Goal: Transaction & Acquisition: Purchase product/service

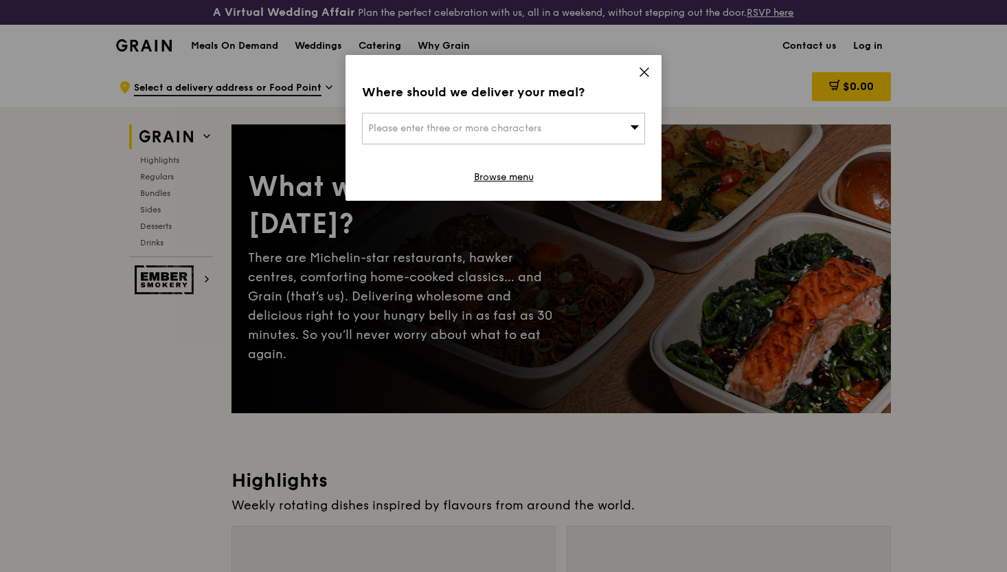
click at [561, 140] on div "Please enter three or more characters" at bounding box center [503, 129] width 283 height 32
click at [642, 76] on icon at bounding box center [644, 72] width 12 height 12
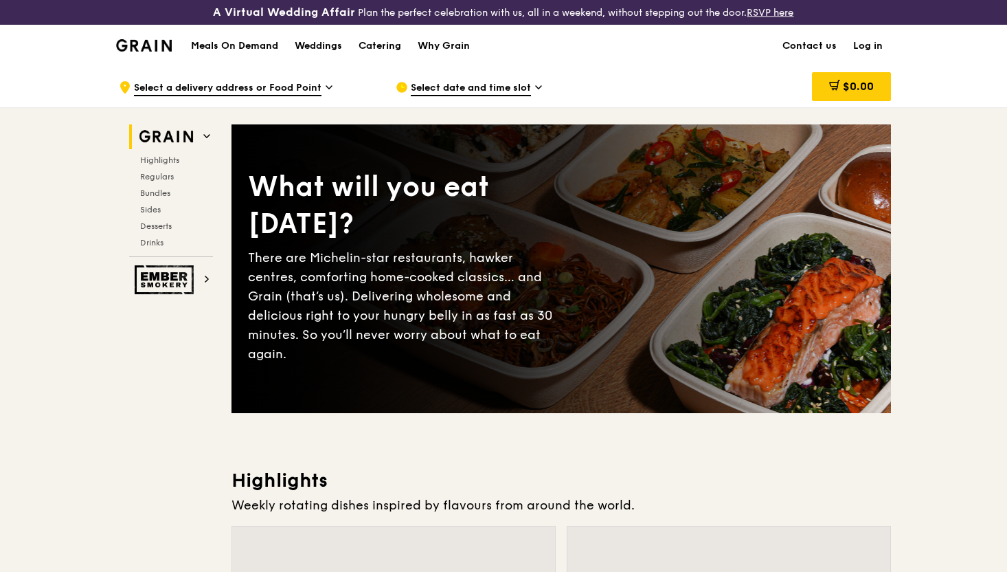
click at [298, 87] on span "Select a delivery address or Food Point" at bounding box center [228, 88] width 188 height 15
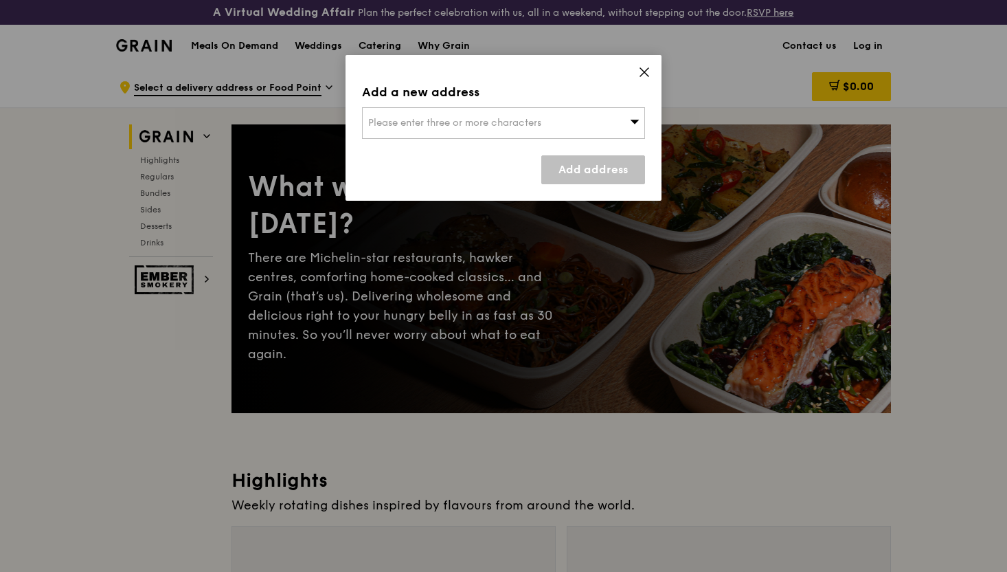
click at [464, 126] on span "Please enter three or more characters" at bounding box center [454, 123] width 173 height 12
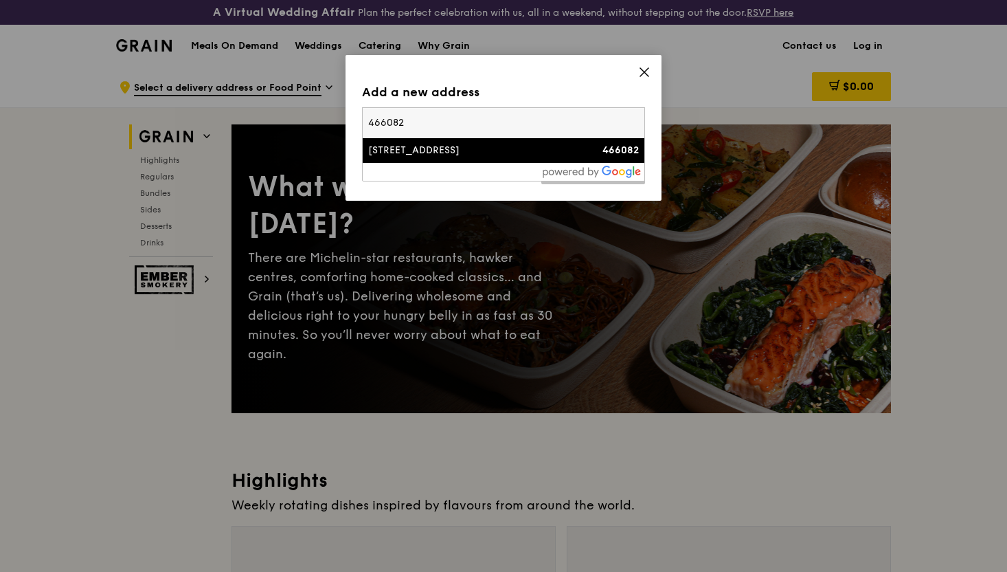
type input "466082"
click at [399, 157] on li "[STREET_ADDRESS] 466082" at bounding box center [504, 150] width 282 height 25
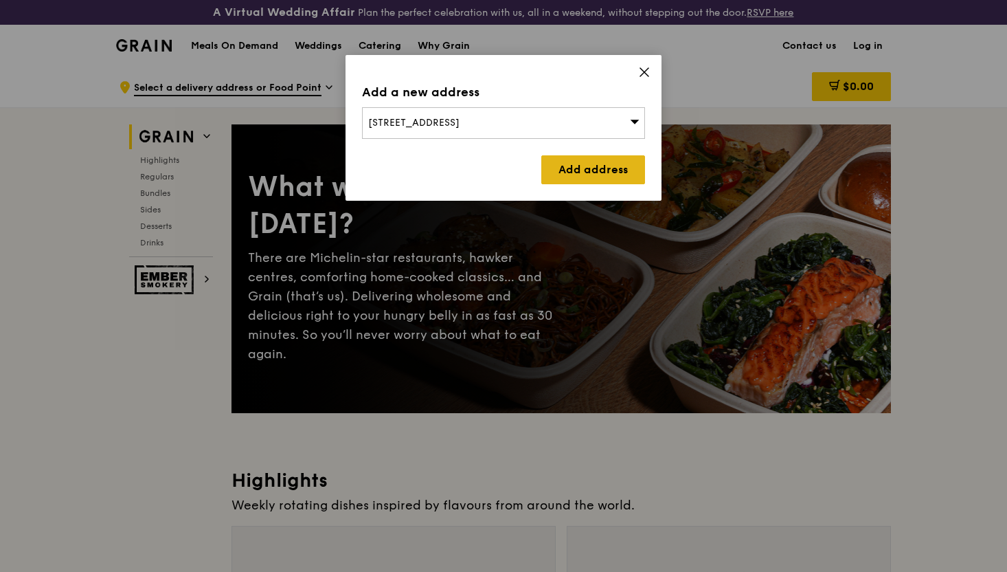
click at [564, 167] on link "Add address" at bounding box center [594, 169] width 104 height 29
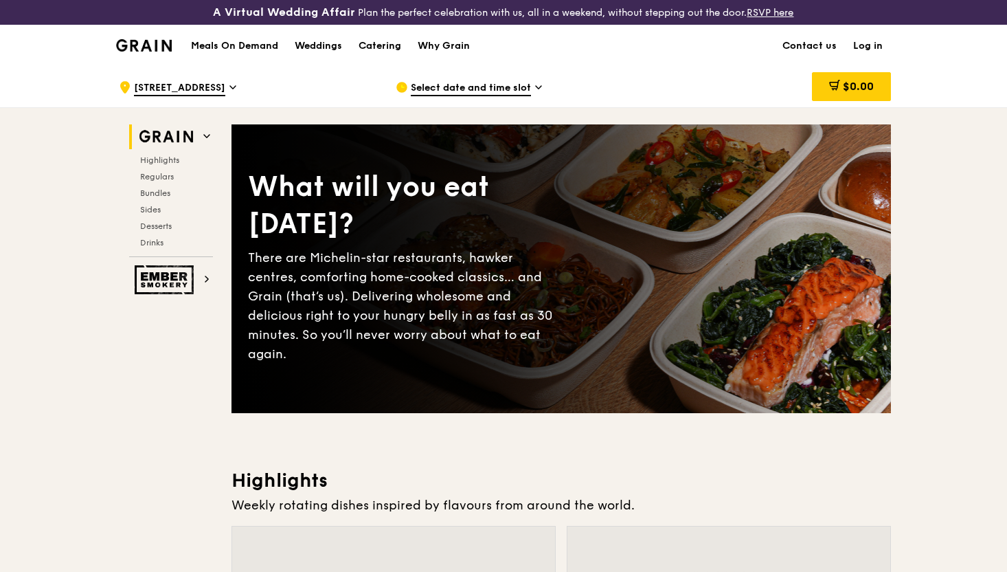
click at [503, 89] on span "Select date and time slot" at bounding box center [471, 88] width 120 height 15
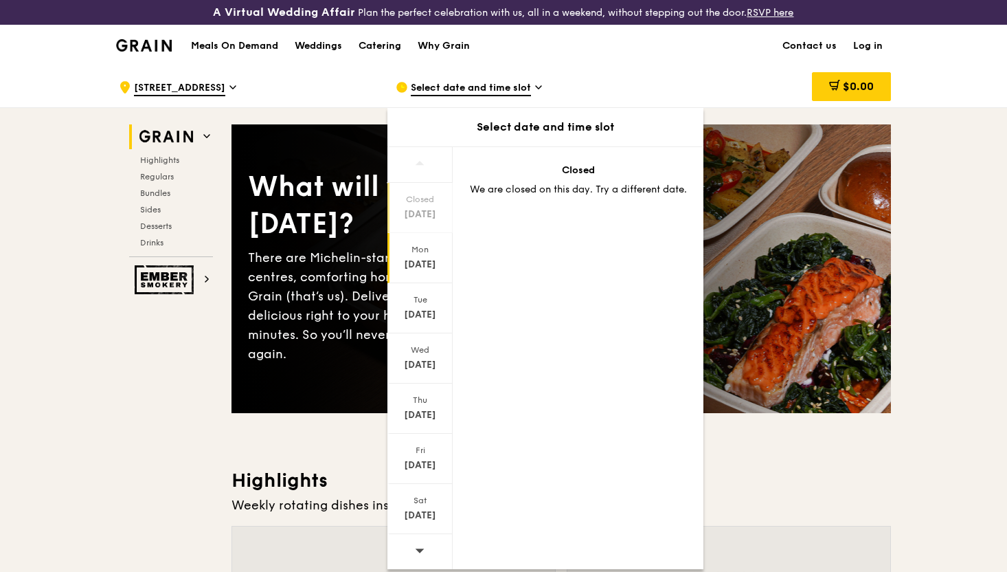
click at [427, 254] on div "[DATE]" at bounding box center [420, 258] width 65 height 50
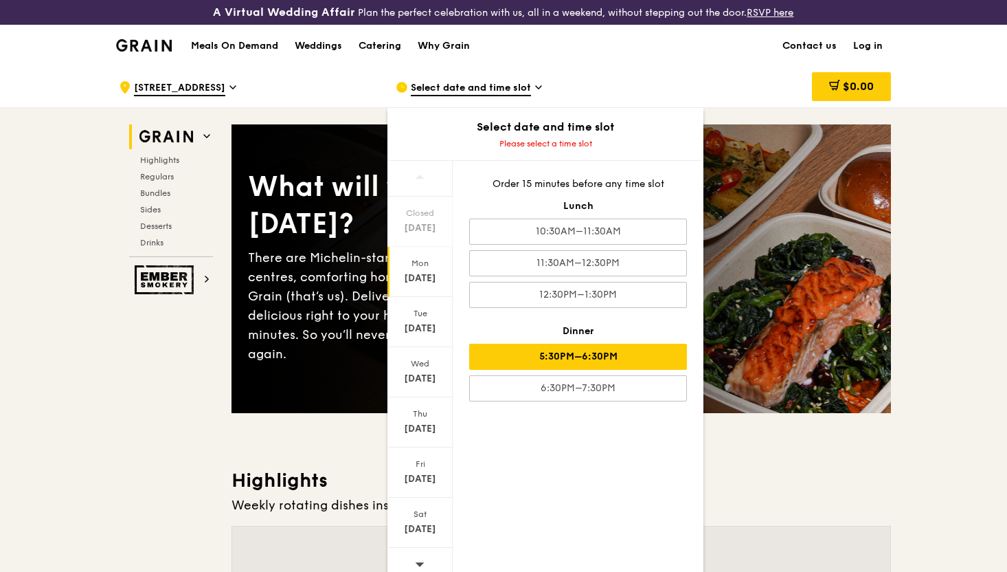
click at [561, 353] on div "5:30PM–6:30PM" at bounding box center [578, 357] width 218 height 26
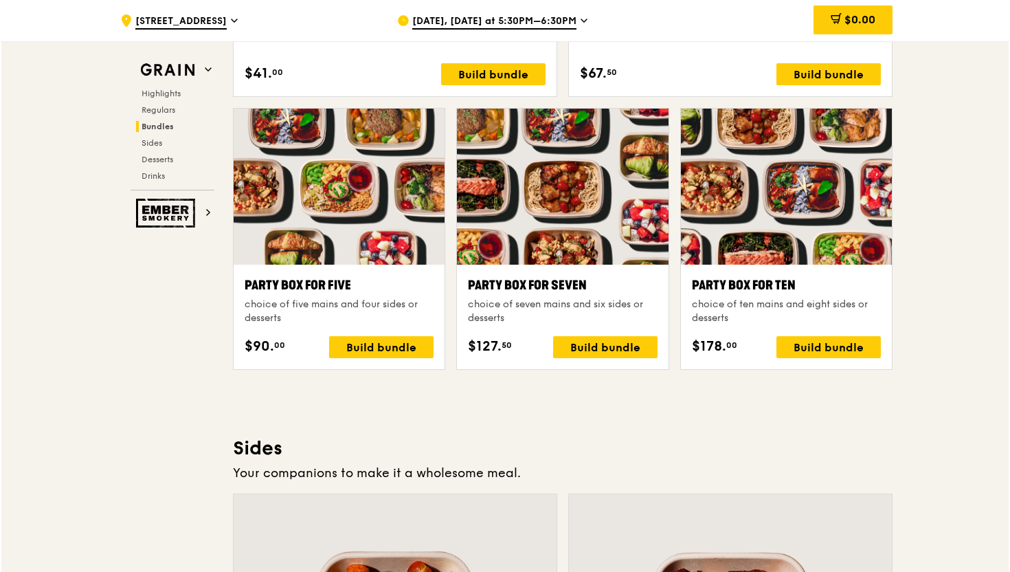
scroll to position [2708, 0]
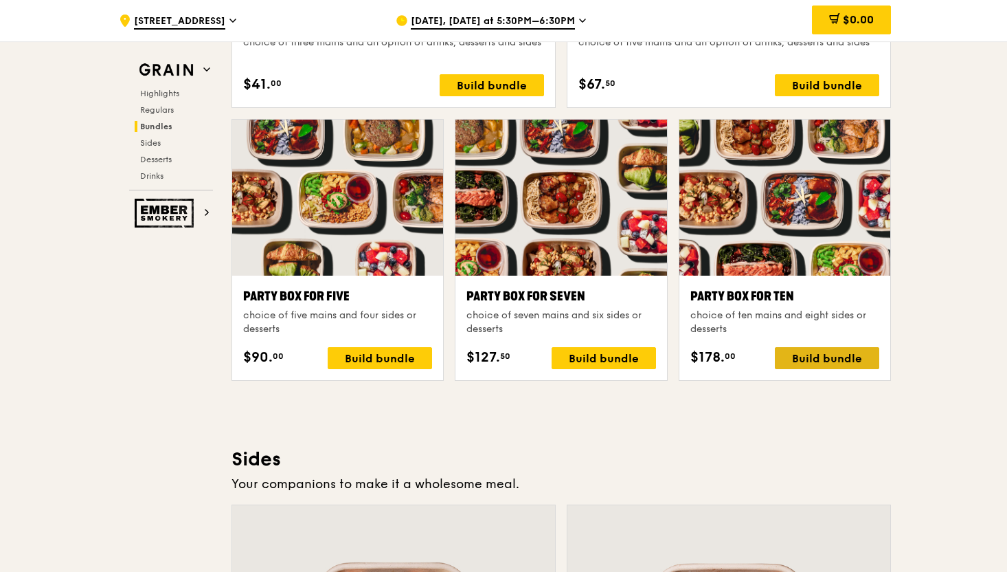
click at [799, 357] on div "Build bundle" at bounding box center [827, 358] width 104 height 22
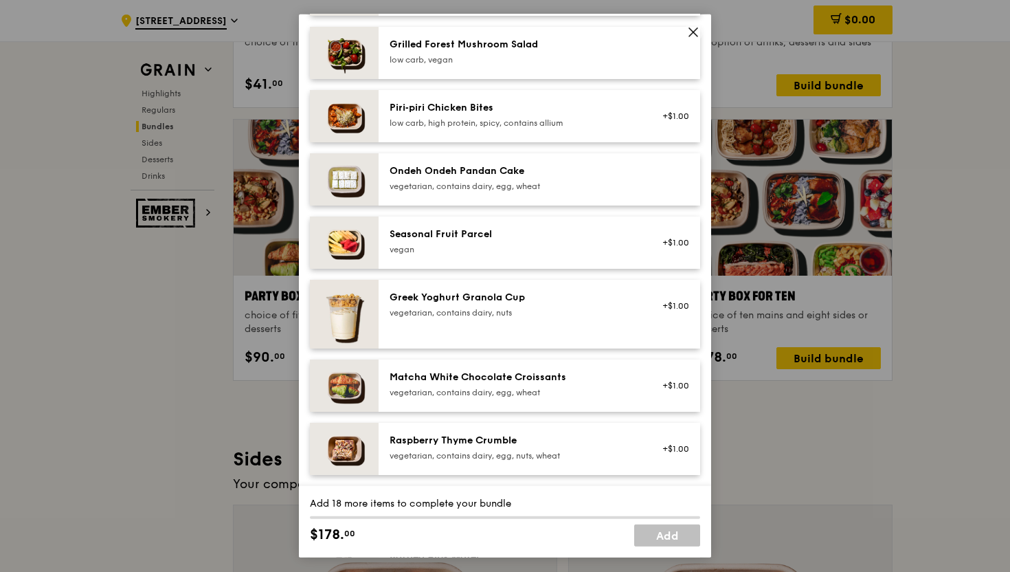
scroll to position [971, 0]
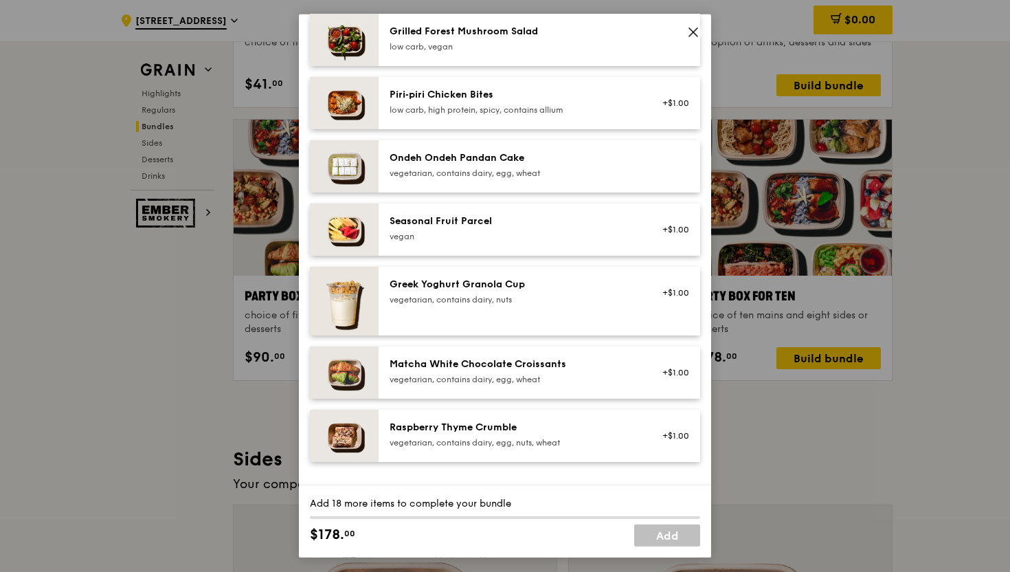
click at [691, 32] on icon at bounding box center [693, 32] width 12 height 12
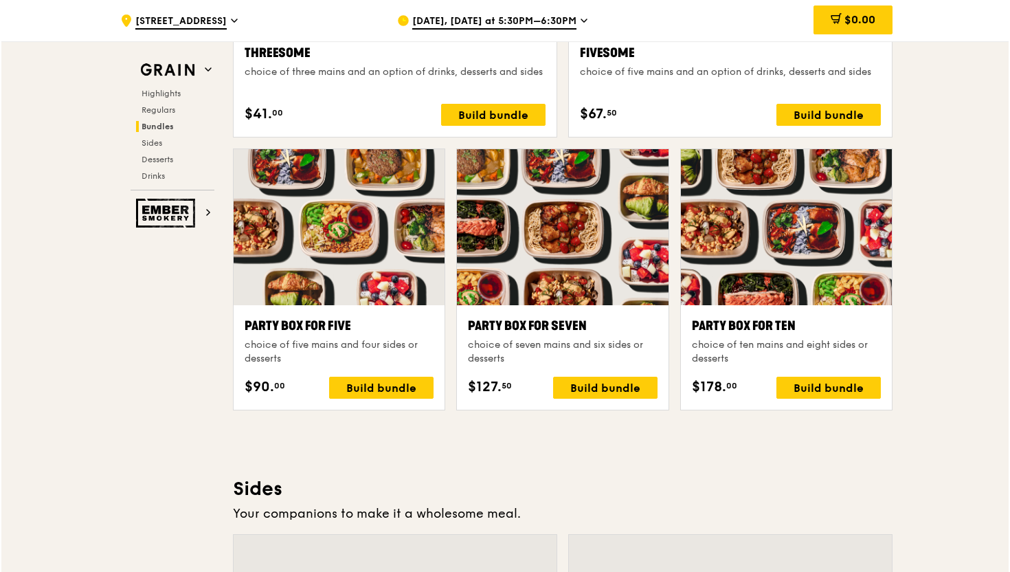
scroll to position [2669, 0]
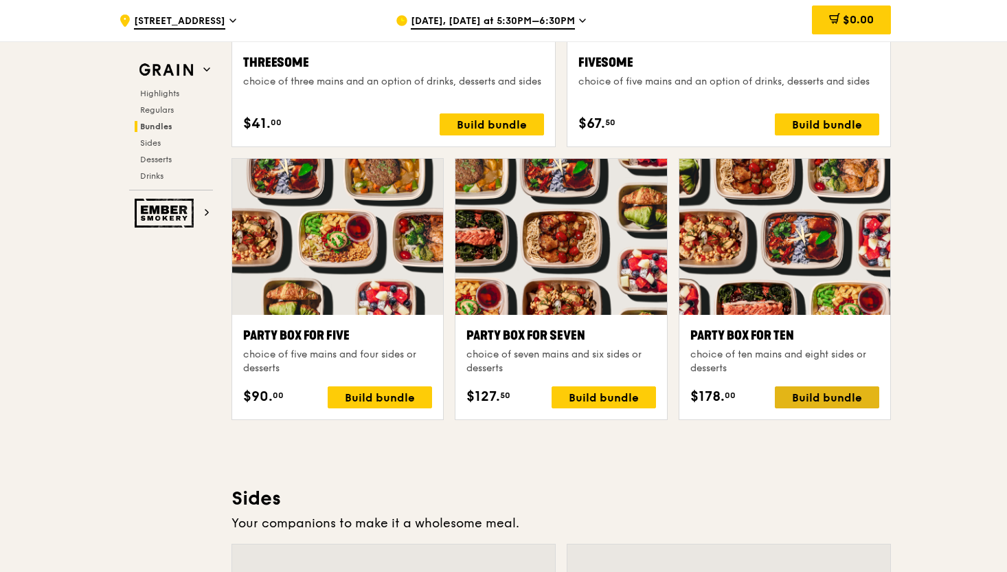
click at [810, 394] on div "Build bundle" at bounding box center [827, 397] width 104 height 22
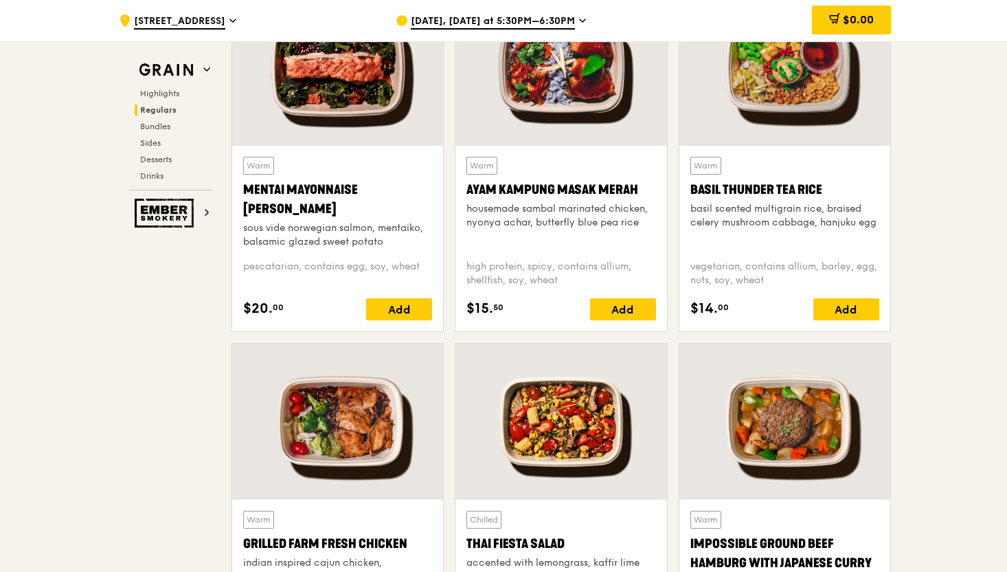
scroll to position [1357, 0]
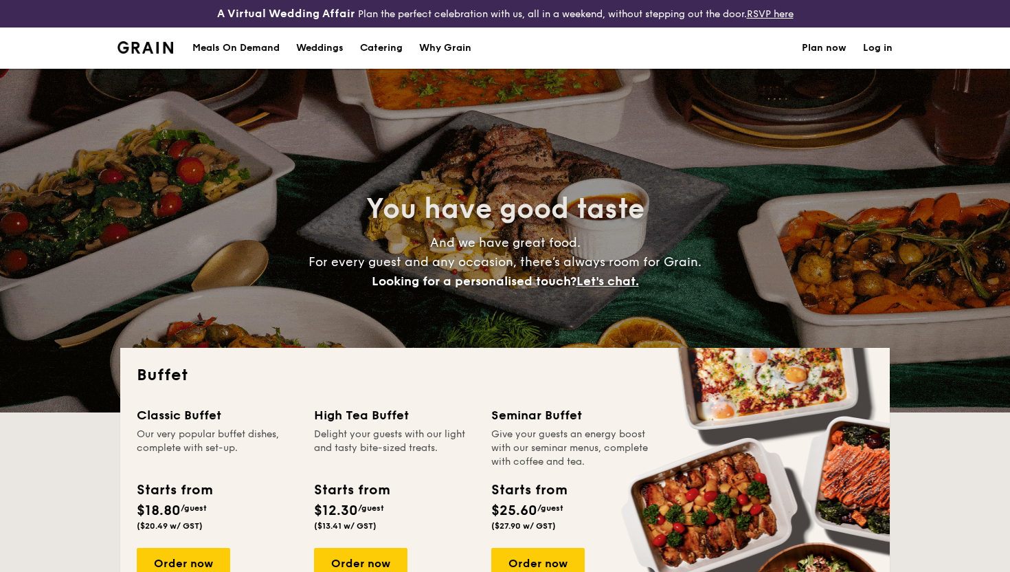
select select
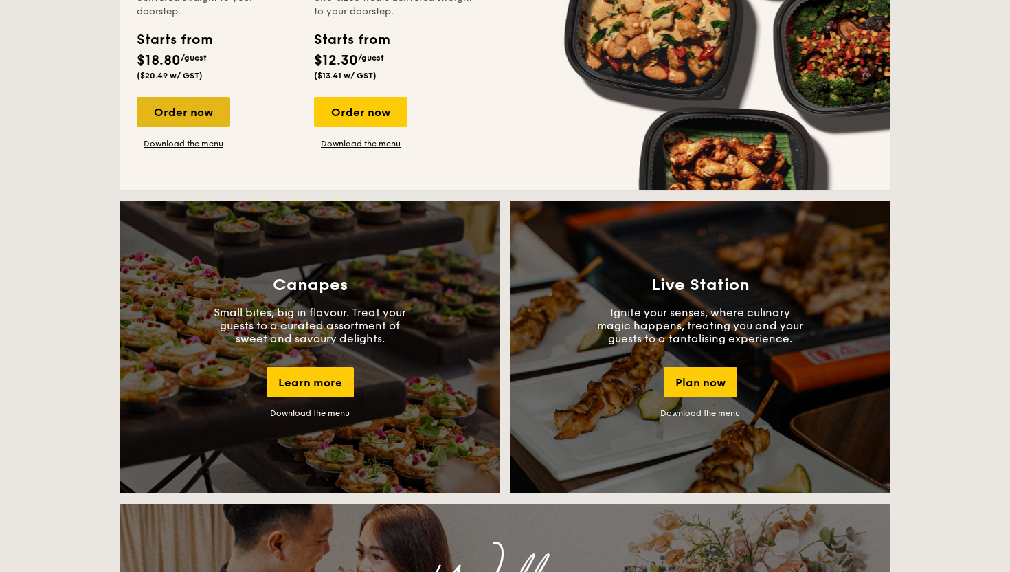
scroll to position [889, 0]
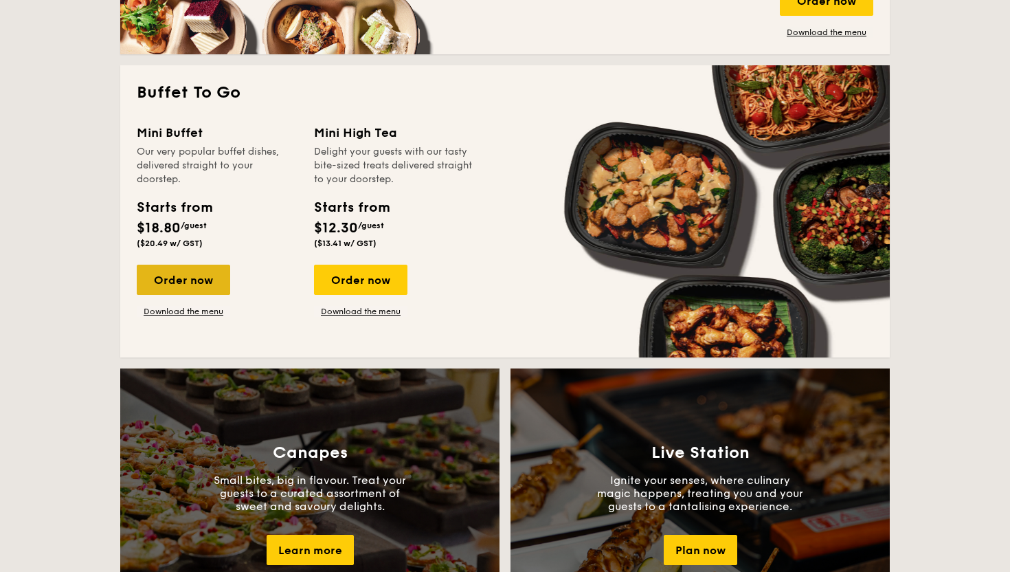
click at [201, 281] on div "Order now" at bounding box center [183, 280] width 93 height 30
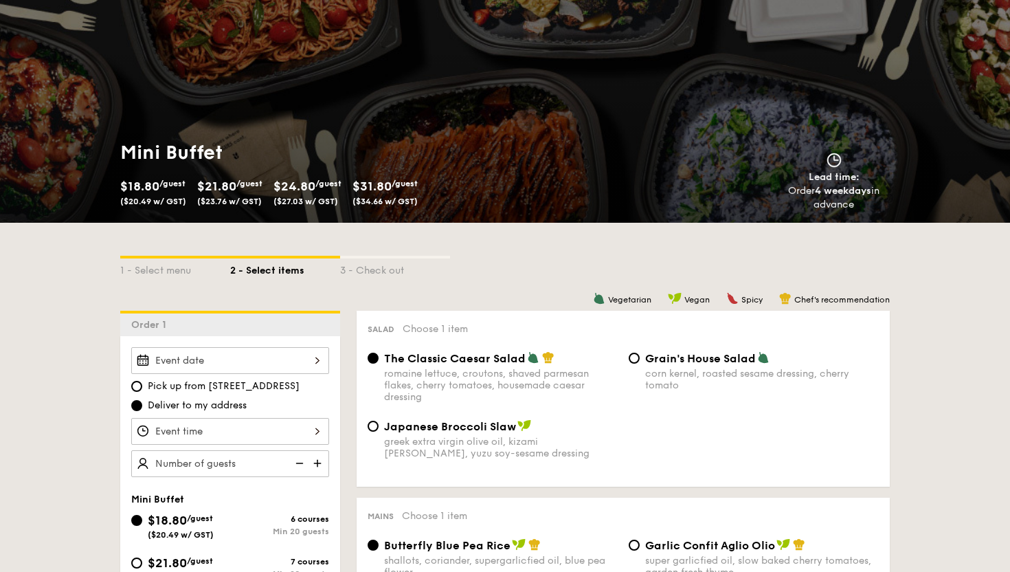
scroll to position [234, 0]
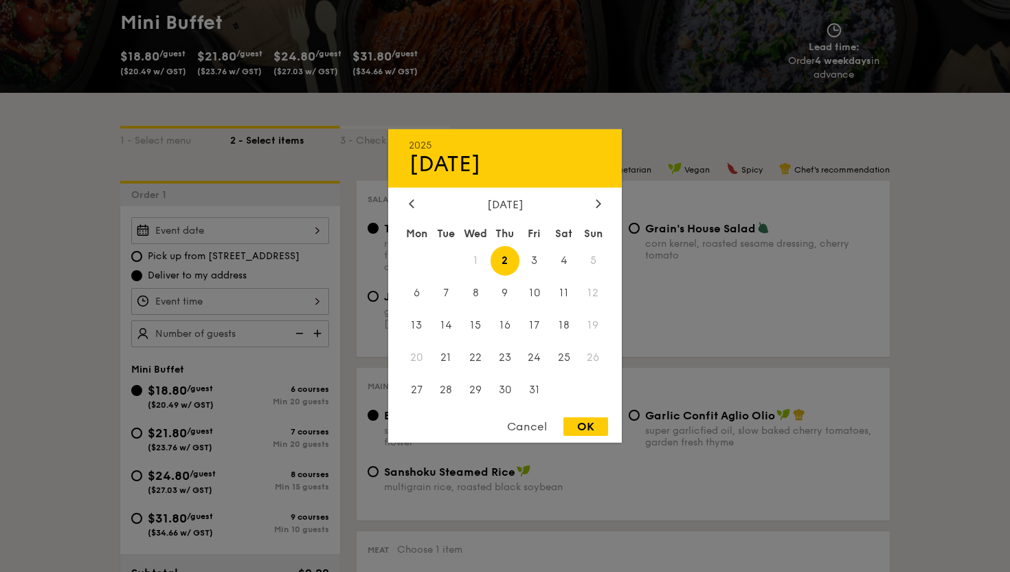
click at [265, 230] on div "2025 Oct 02 October 2025 Mon Tue Wed Thu Fri Sat Sun 1 2 3 4 5 6 7 8 9 10 11 12…" at bounding box center [230, 230] width 198 height 27
click at [470, 254] on span "1" at bounding box center [476, 261] width 30 height 30
click at [34, 254] on div at bounding box center [505, 286] width 1010 height 572
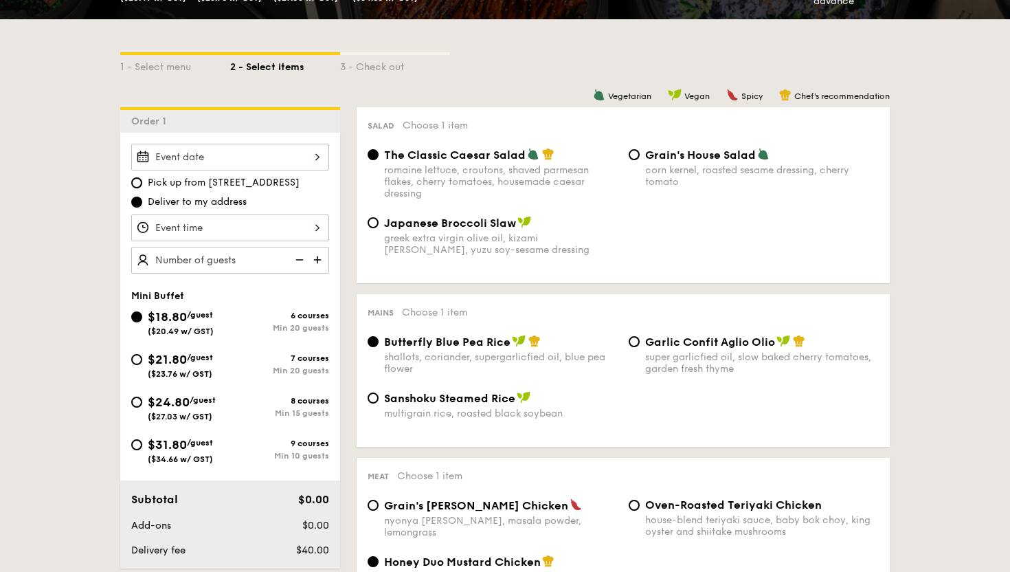
scroll to position [320, 0]
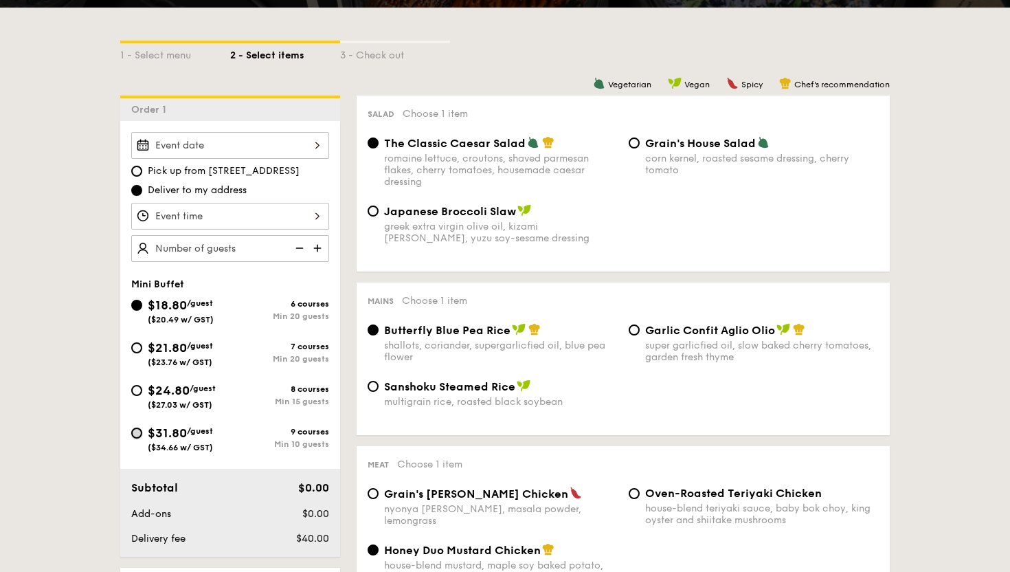
click at [132, 433] on input "$31.80 /guest ($34.66 w/ GST) 9 courses Min 10 guests" at bounding box center [136, 432] width 11 height 11
radio input "true"
radio input "false"
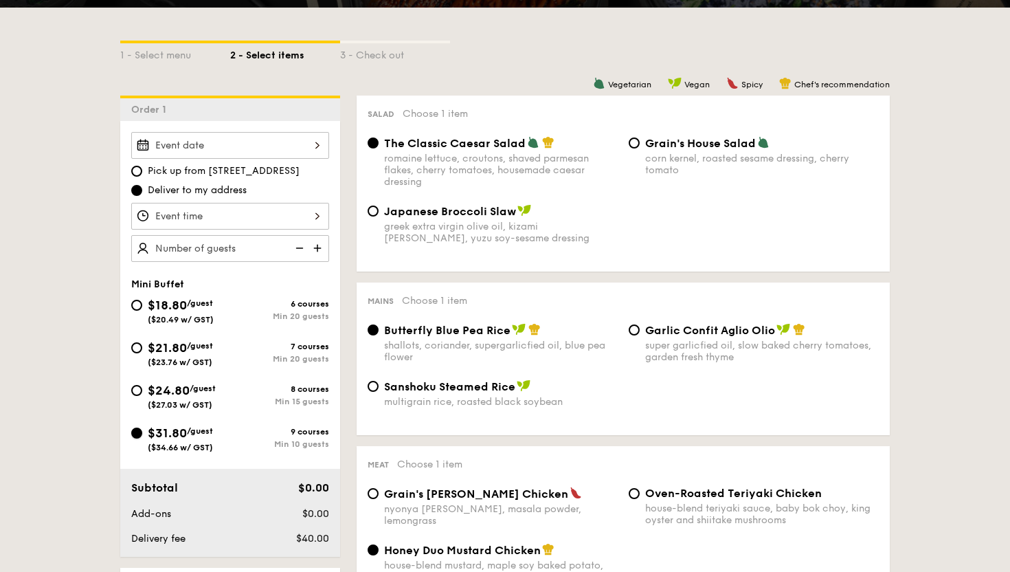
radio input "true"
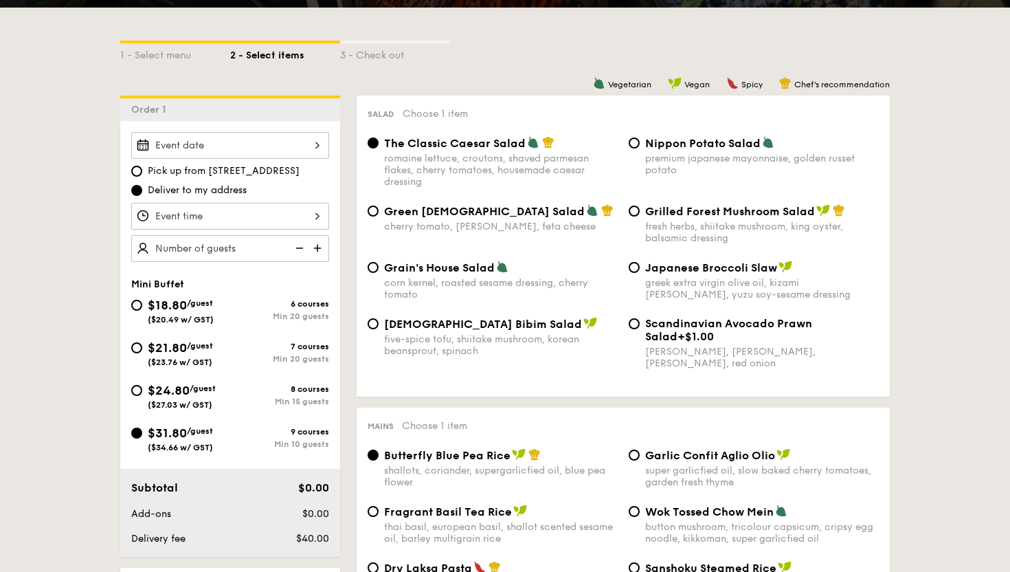
click at [189, 159] on div "Pick up from 5 Burn Road #05-01 Deliver to my address" at bounding box center [230, 197] width 198 height 130
click at [189, 151] on div at bounding box center [230, 145] width 198 height 27
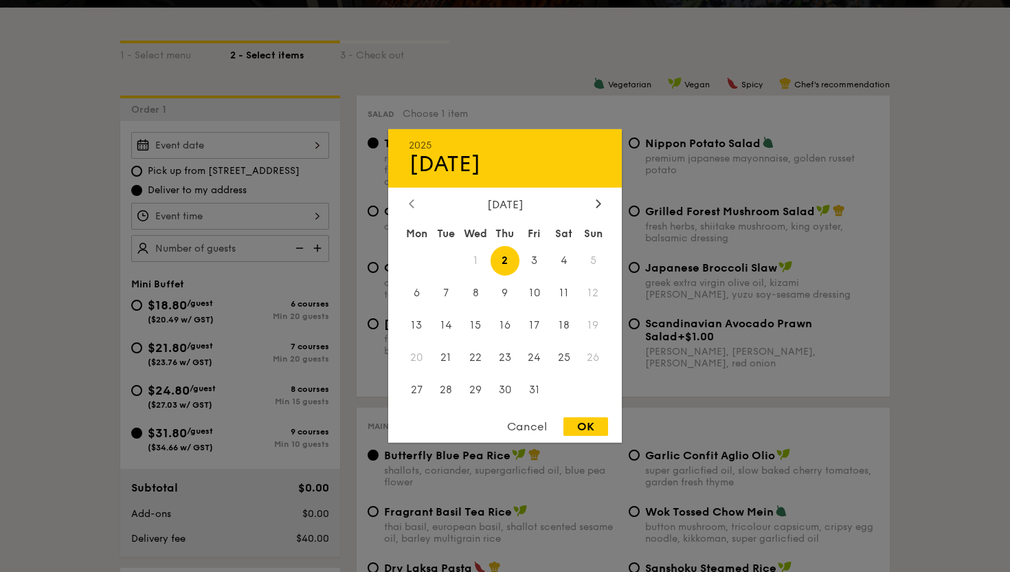
click at [410, 205] on icon at bounding box center [411, 203] width 5 height 9
click at [75, 305] on div at bounding box center [505, 286] width 1010 height 572
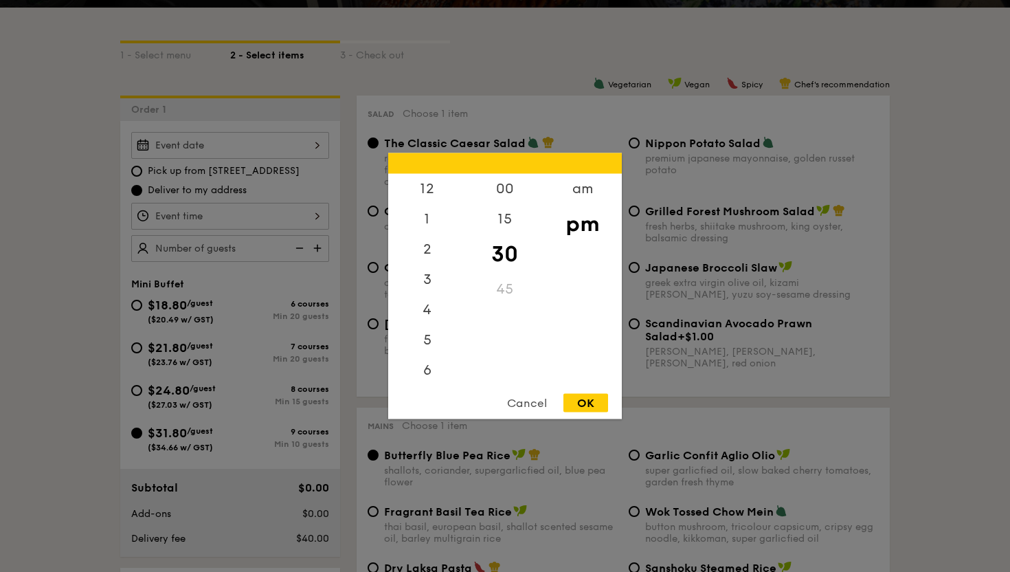
click at [202, 218] on div "12 1 2 3 4 5 6 7 8 9 10 11 00 15 30 45 am pm Cancel OK" at bounding box center [230, 216] width 198 height 27
click at [81, 281] on div at bounding box center [505, 286] width 1010 height 572
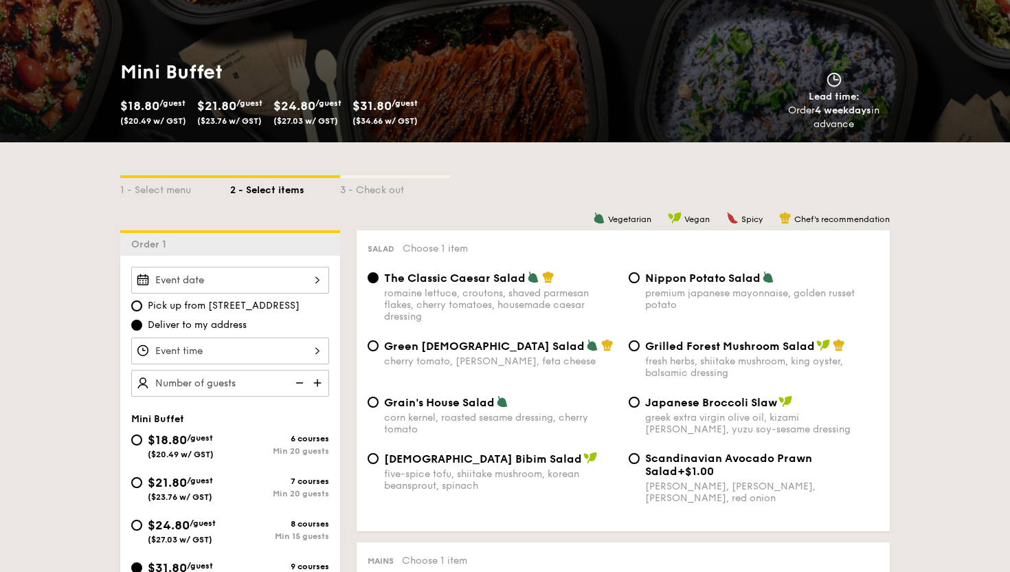
scroll to position [188, 0]
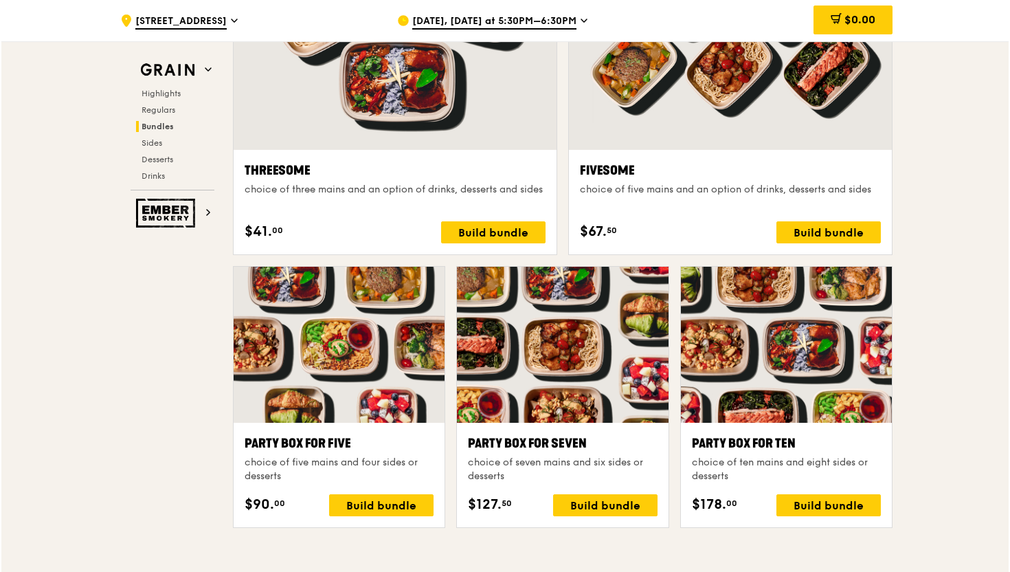
scroll to position [2544, 0]
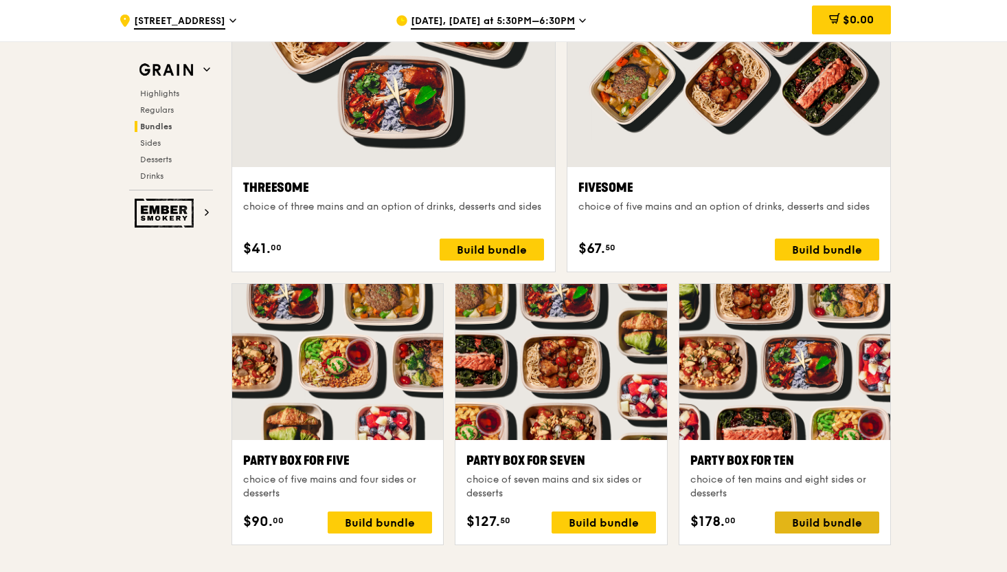
click at [799, 522] on div "Build bundle" at bounding box center [827, 522] width 104 height 22
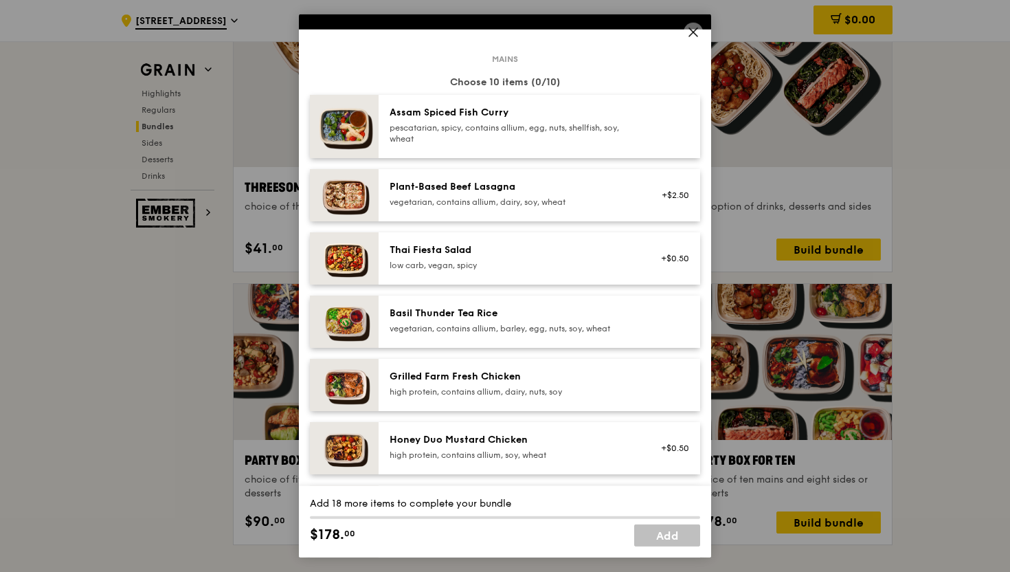
scroll to position [54, 0]
click at [543, 249] on div "Thai Fiesta Salad" at bounding box center [513, 250] width 247 height 14
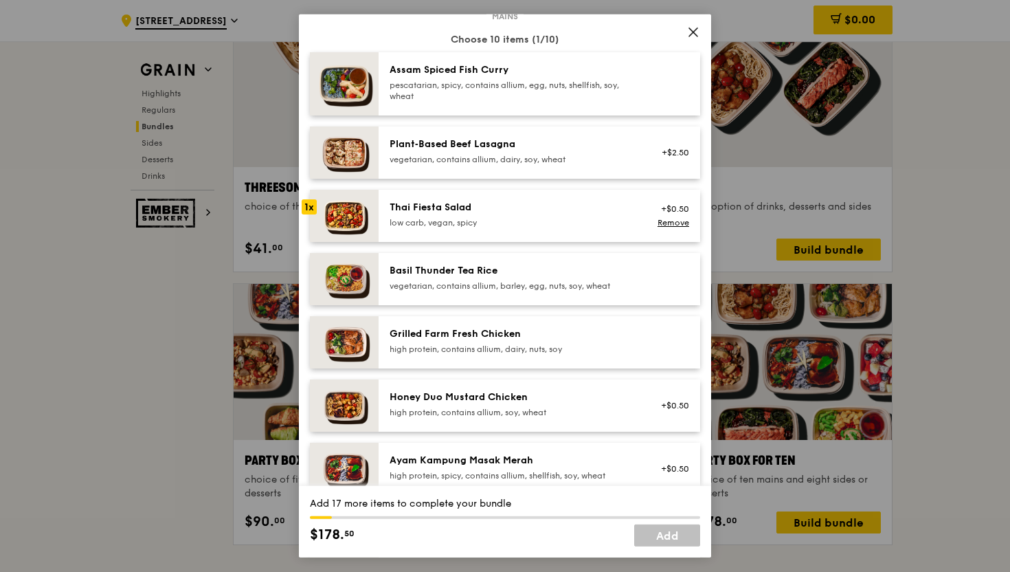
scroll to position [99, 0]
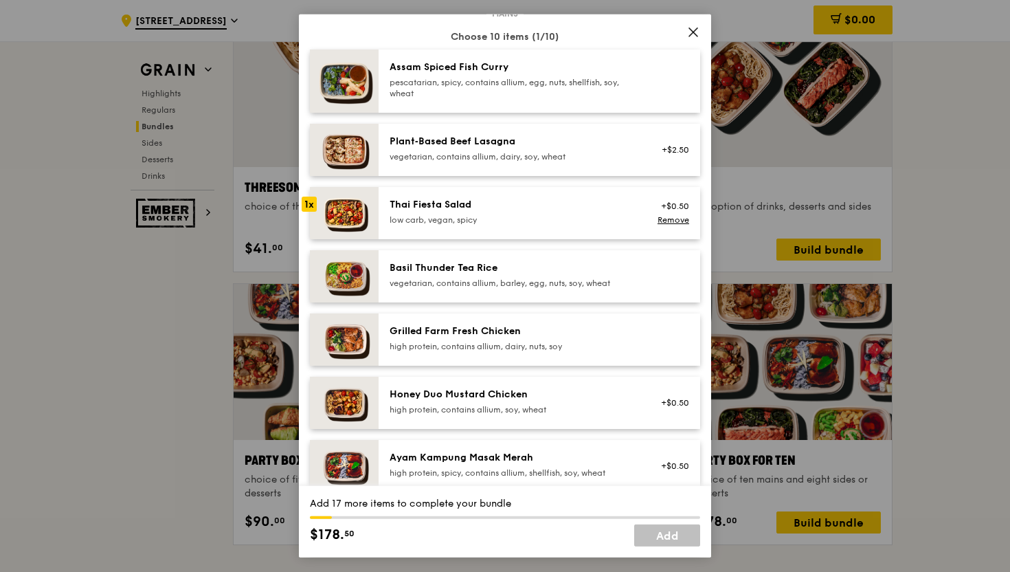
click at [479, 333] on div "Grilled Farm Fresh Chicken" at bounding box center [513, 331] width 247 height 14
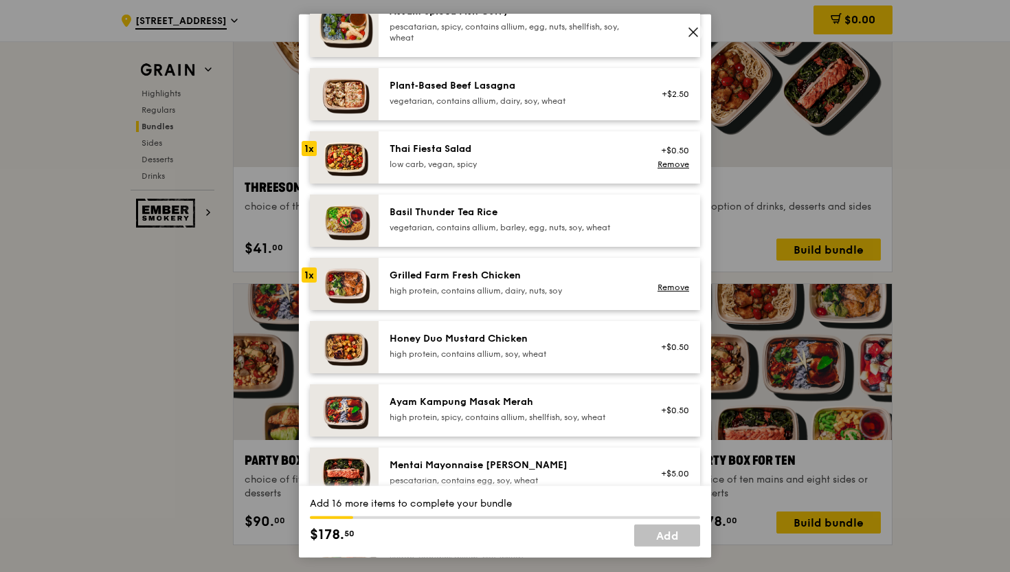
scroll to position [162, 0]
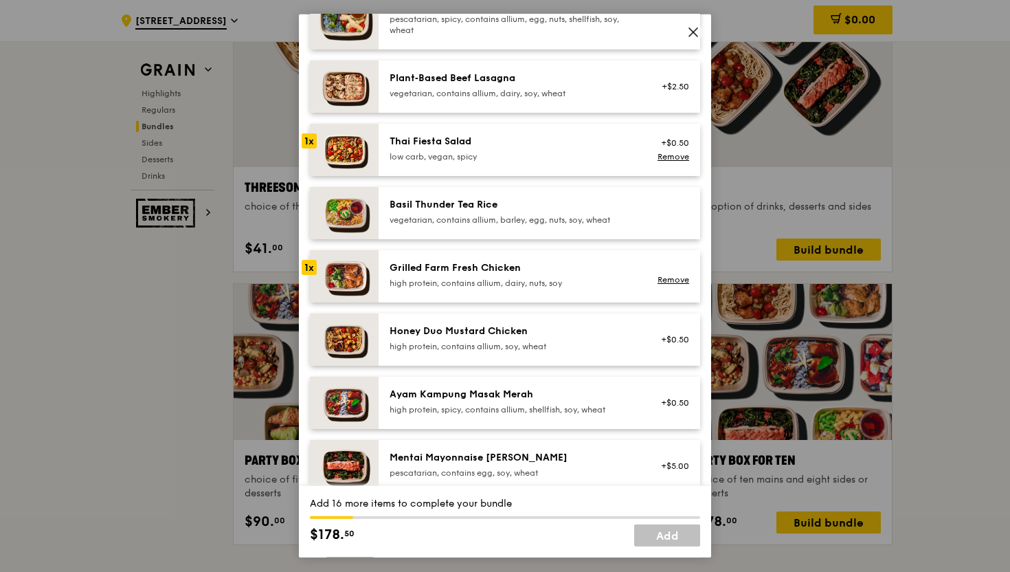
click at [484, 342] on div "high protein, contains allium, soy, wheat" at bounding box center [513, 346] width 247 height 11
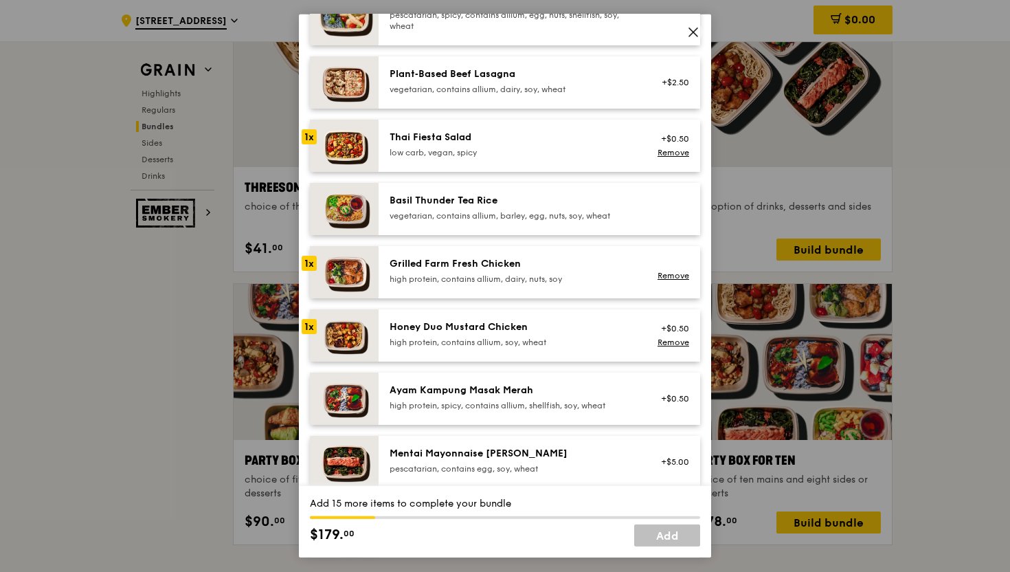
scroll to position [168, 0]
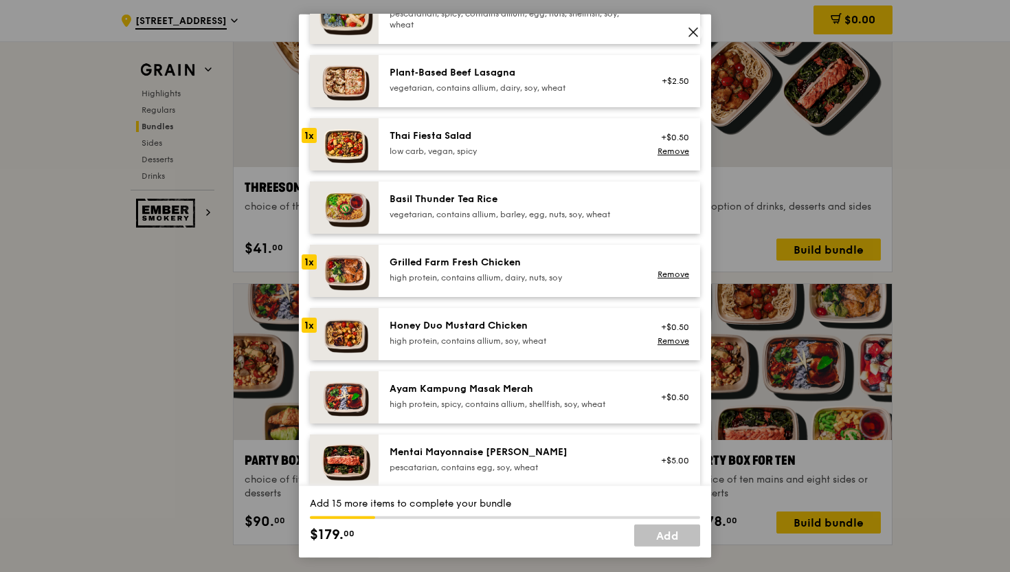
click at [452, 437] on div "Mentai Mayonnaise Aburi Salmon pescatarian, contains egg, soy, wheat +$5.00" at bounding box center [540, 460] width 322 height 52
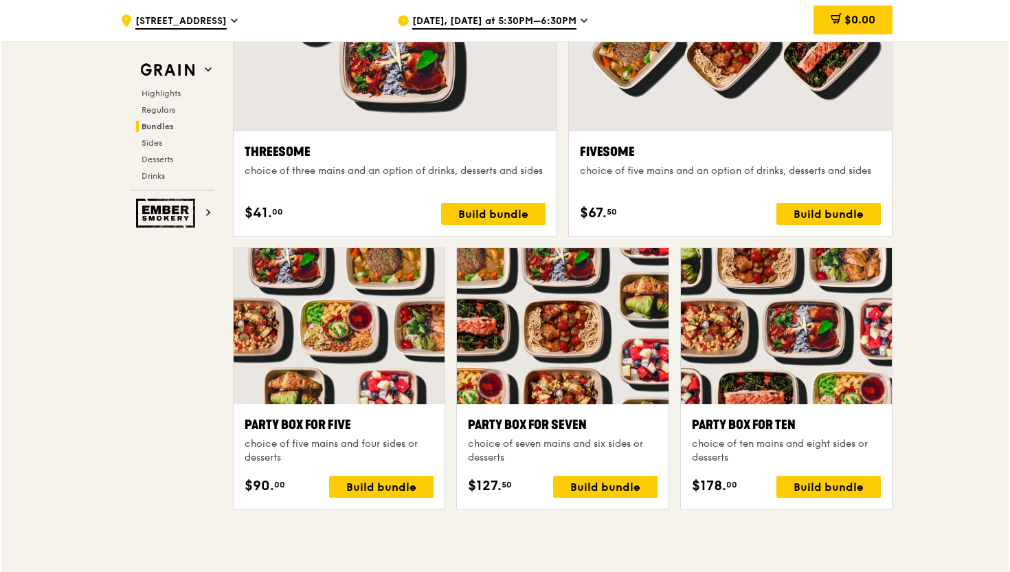
scroll to position [2578, 0]
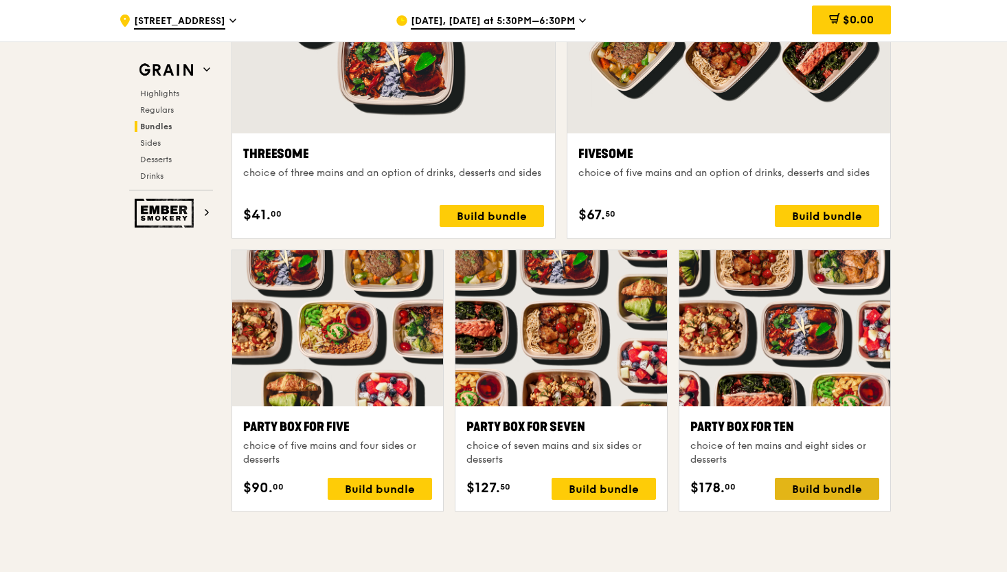
click at [834, 484] on div "Build bundle" at bounding box center [827, 489] width 104 height 22
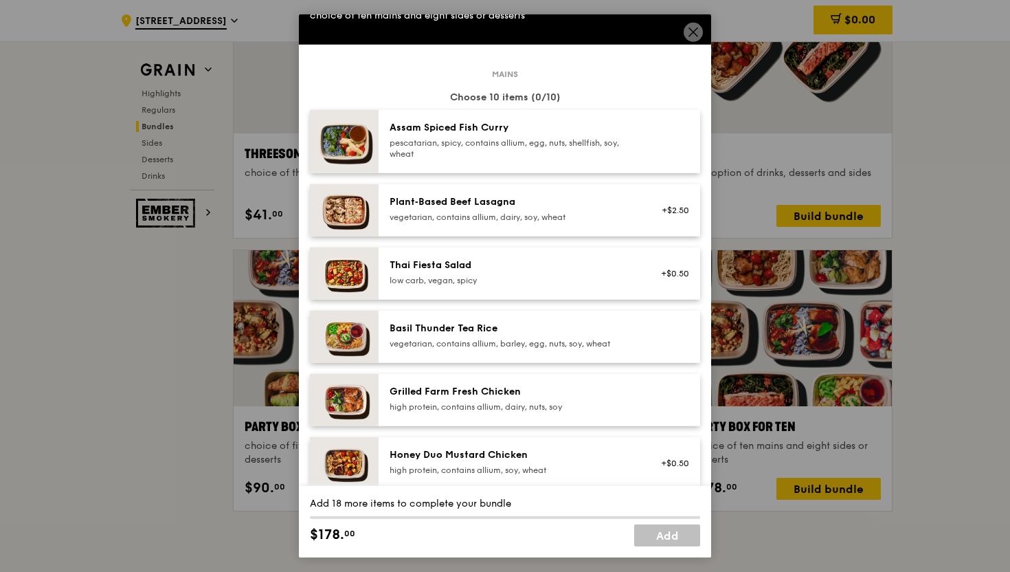
scroll to position [103, 0]
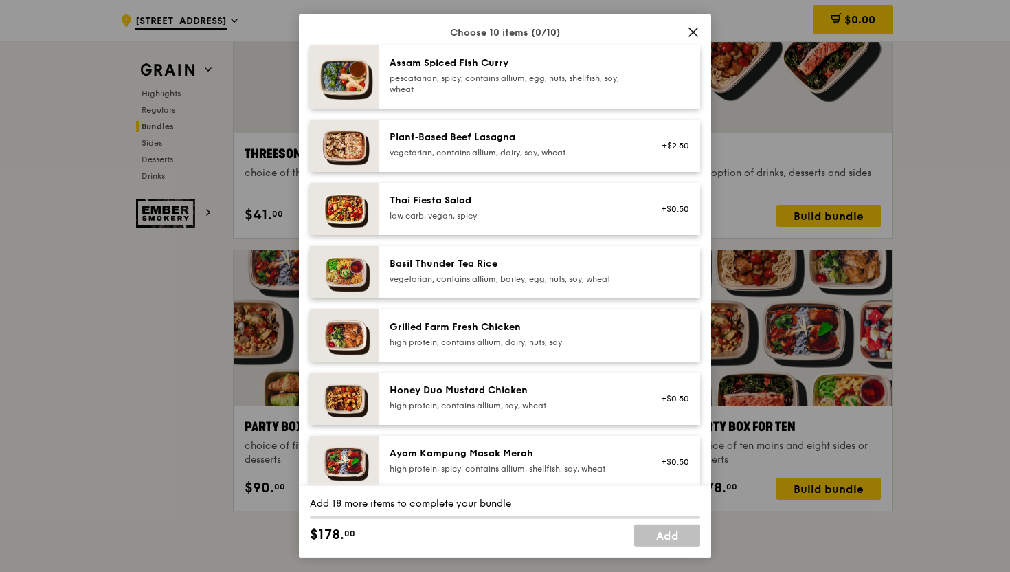
click at [515, 329] on div "Grilled Farm Fresh Chicken" at bounding box center [513, 327] width 247 height 14
click at [503, 334] on div "Grilled Farm Fresh Chicken high protein, contains allium, dairy, nuts, soy" at bounding box center [513, 333] width 247 height 27
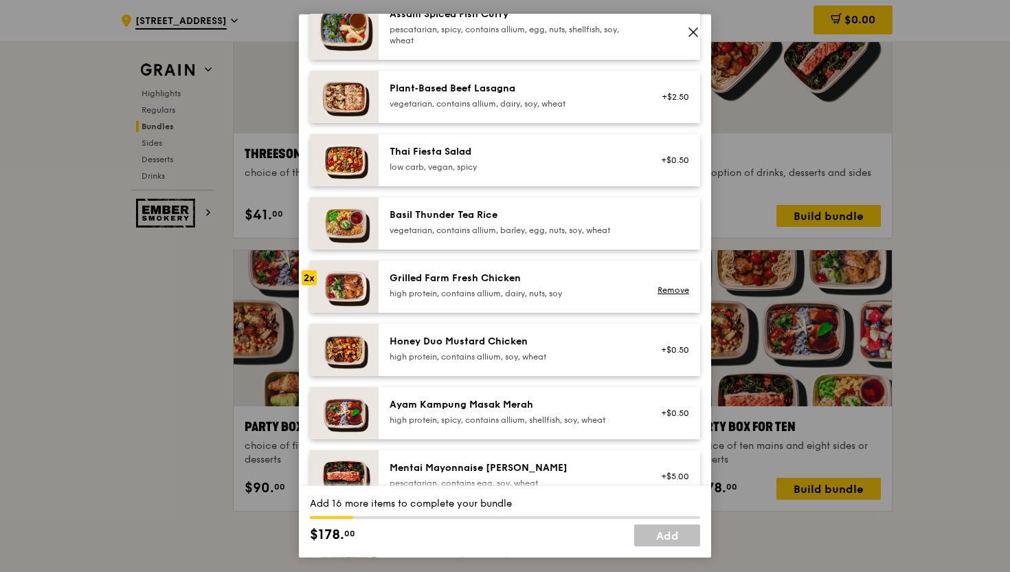
scroll to position [151, 0]
click at [498, 342] on div "Honey Duo Mustard Chicken" at bounding box center [513, 342] width 247 height 14
click at [458, 165] on div "low carb, vegan, spicy" at bounding box center [513, 167] width 247 height 11
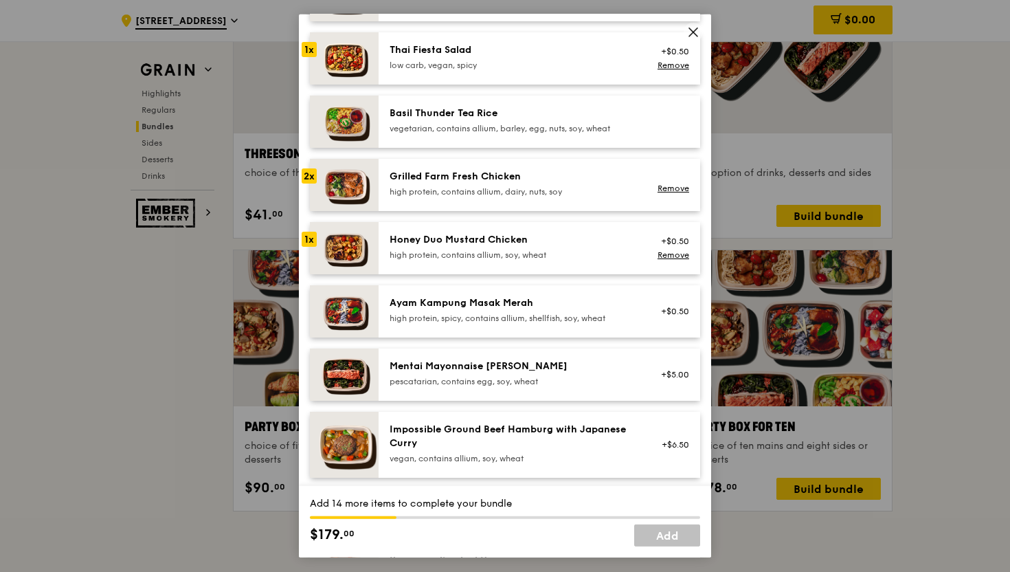
scroll to position [254, 0]
click at [420, 367] on div "Mentai Mayonnaise [PERSON_NAME]" at bounding box center [513, 366] width 247 height 14
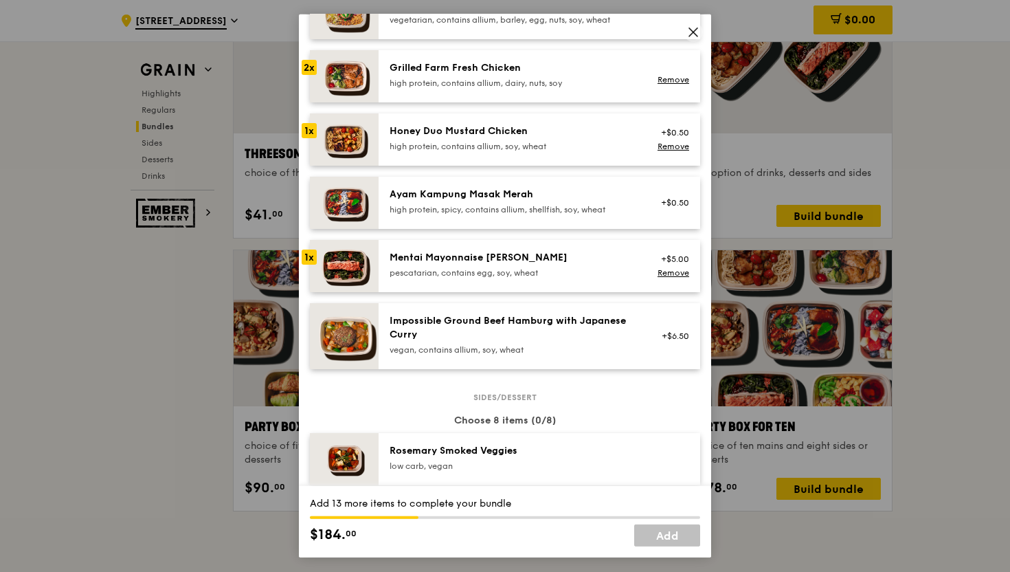
scroll to position [361, 0]
click at [440, 326] on div "Impossible Ground Beef Hamburg with Japanese Curry" at bounding box center [513, 328] width 247 height 27
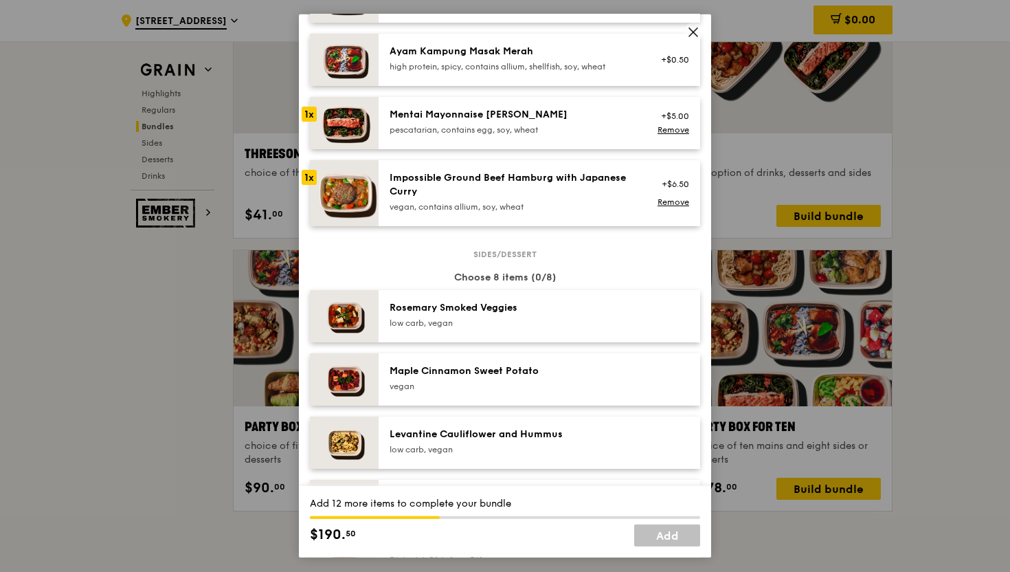
scroll to position [534, 0]
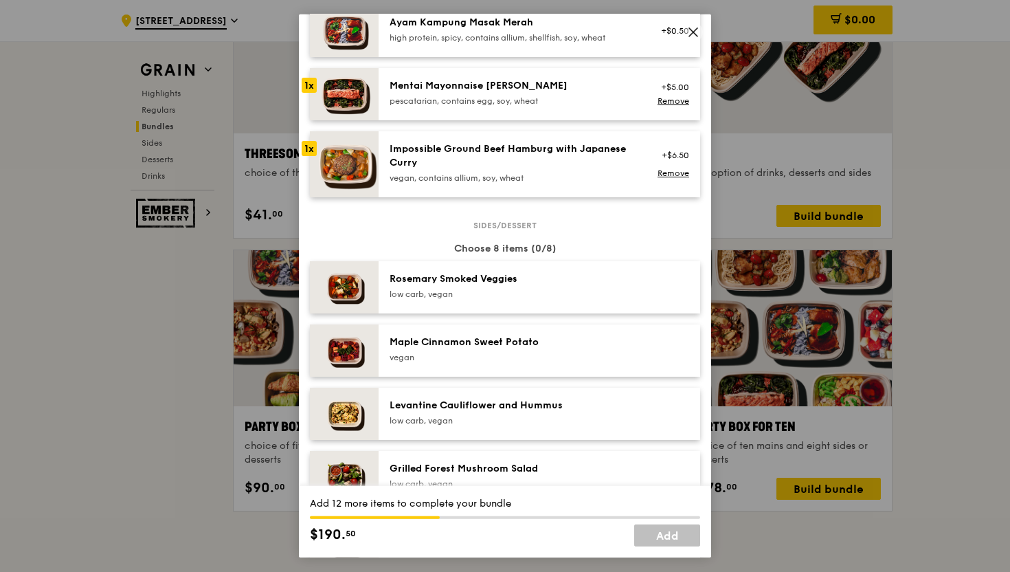
click at [344, 286] on img at bounding box center [344, 287] width 69 height 52
click at [352, 357] on img at bounding box center [344, 350] width 69 height 52
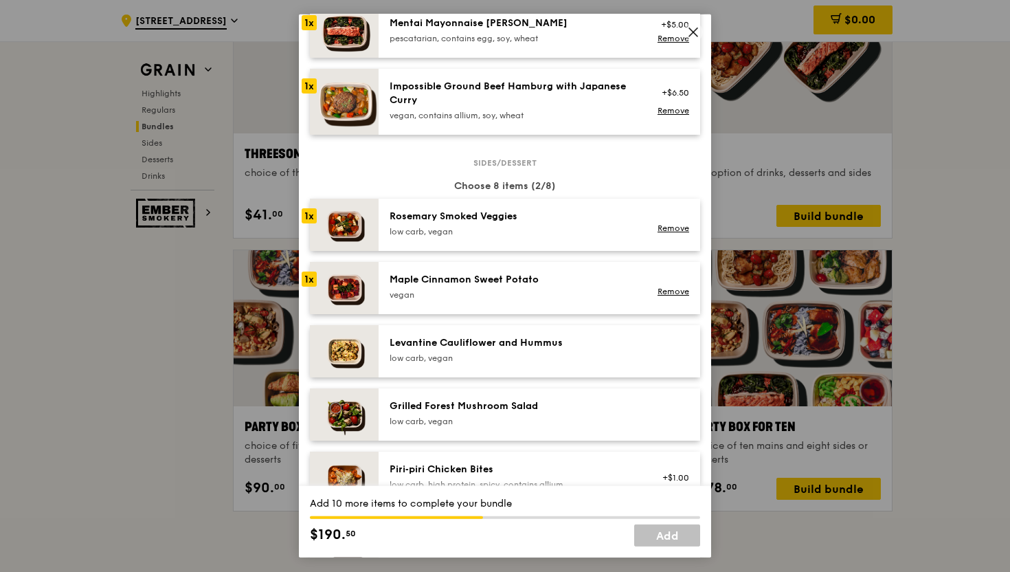
scroll to position [608, 0]
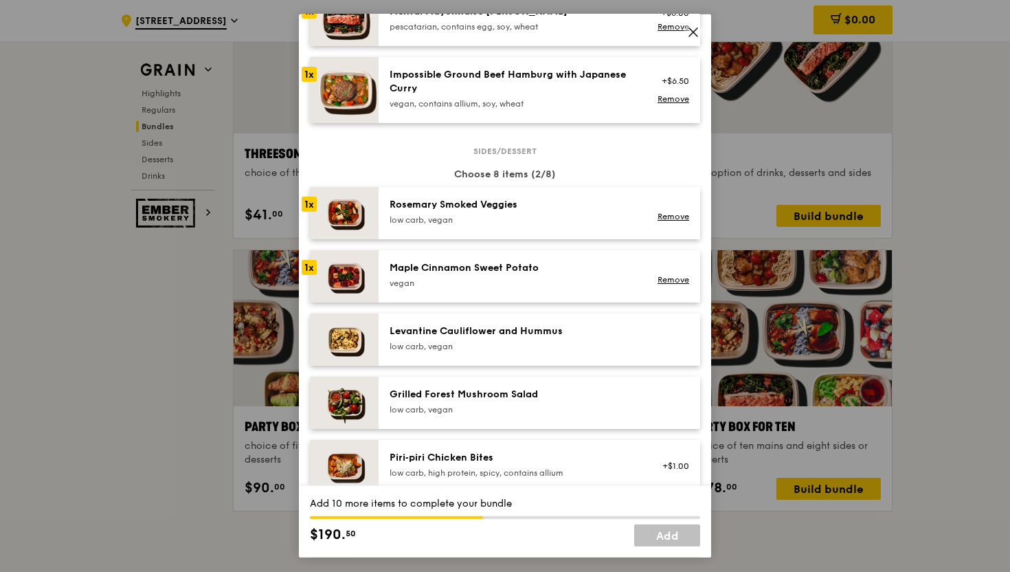
click at [350, 342] on img at bounding box center [344, 339] width 69 height 52
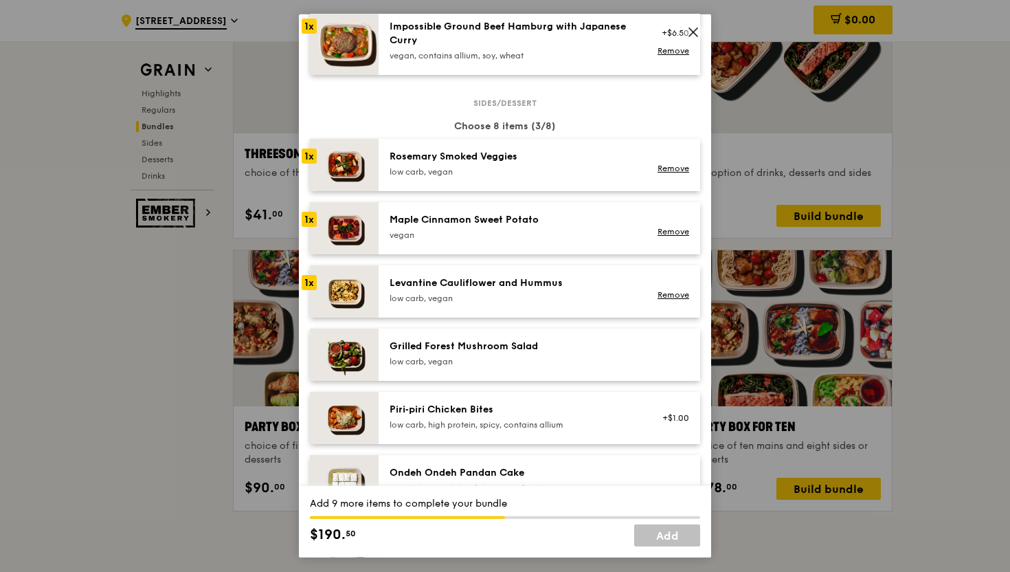
scroll to position [660, 0]
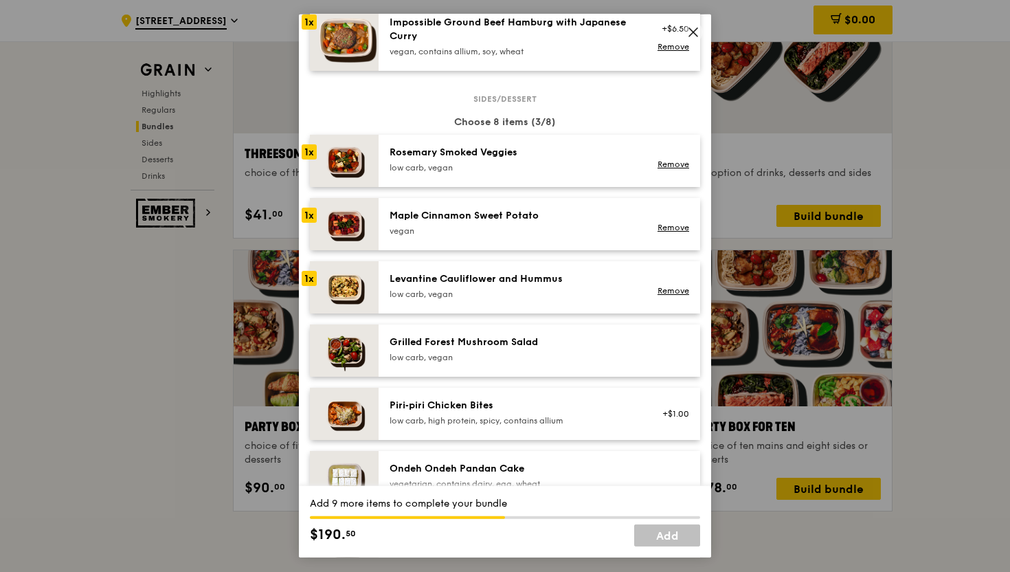
click at [353, 355] on img at bounding box center [344, 350] width 69 height 52
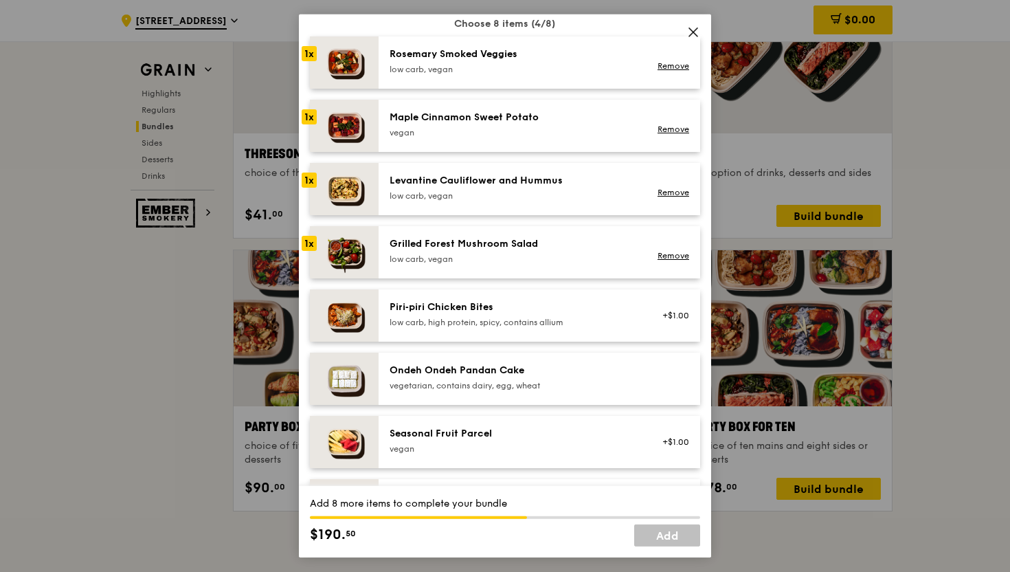
scroll to position [779, 0]
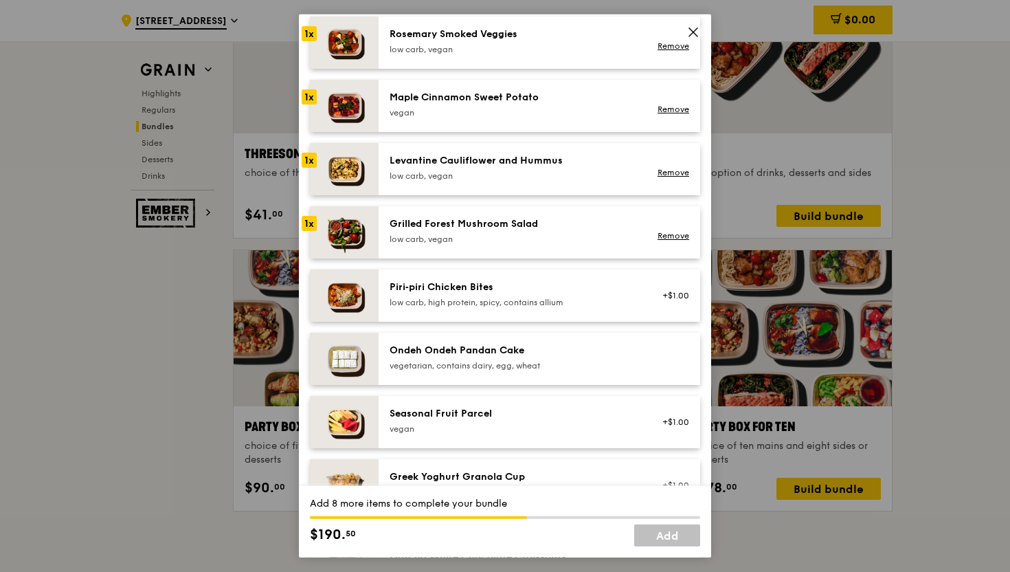
click at [358, 291] on img at bounding box center [344, 295] width 69 height 52
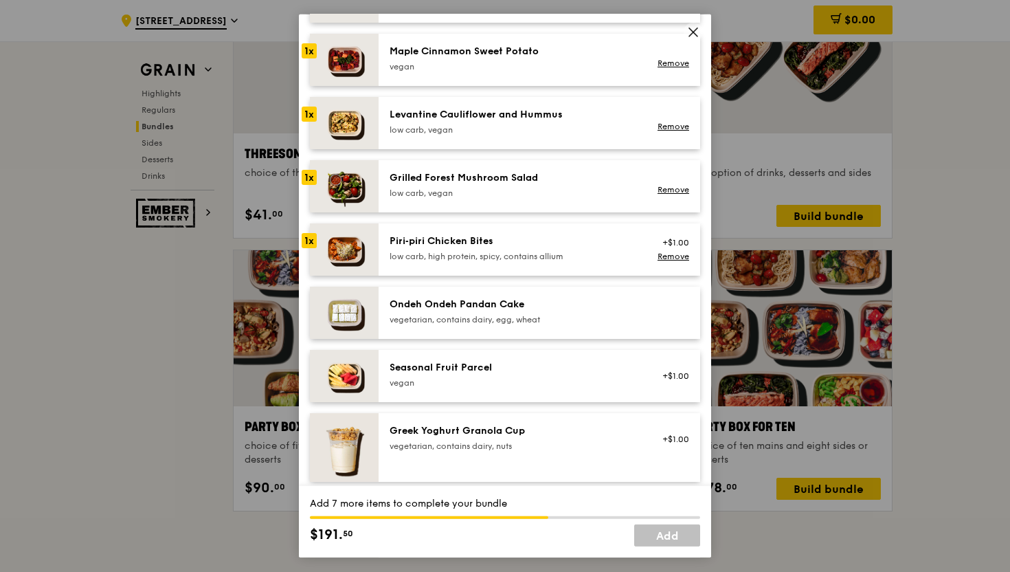
scroll to position [836, 0]
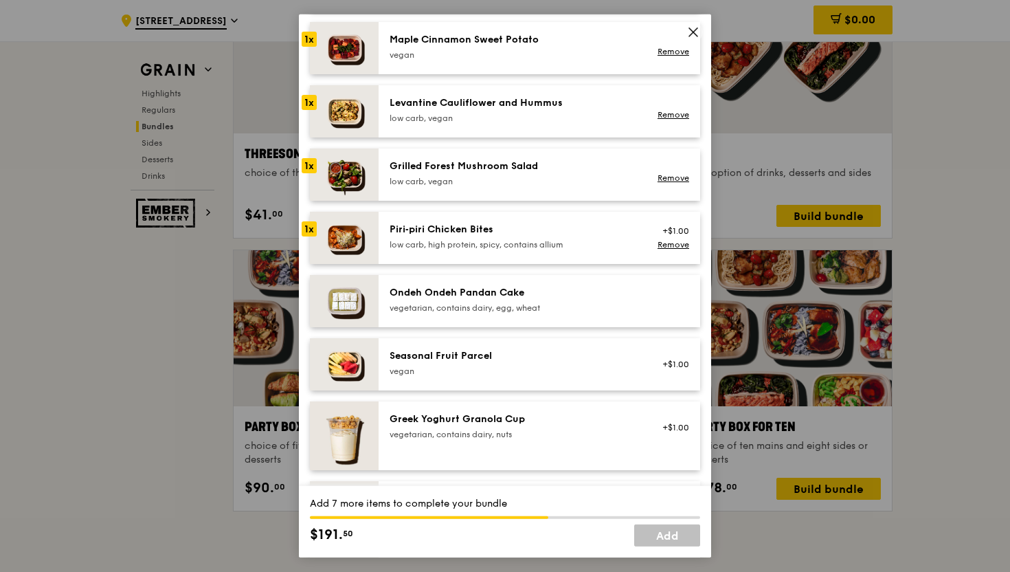
click at [359, 296] on img at bounding box center [344, 301] width 69 height 52
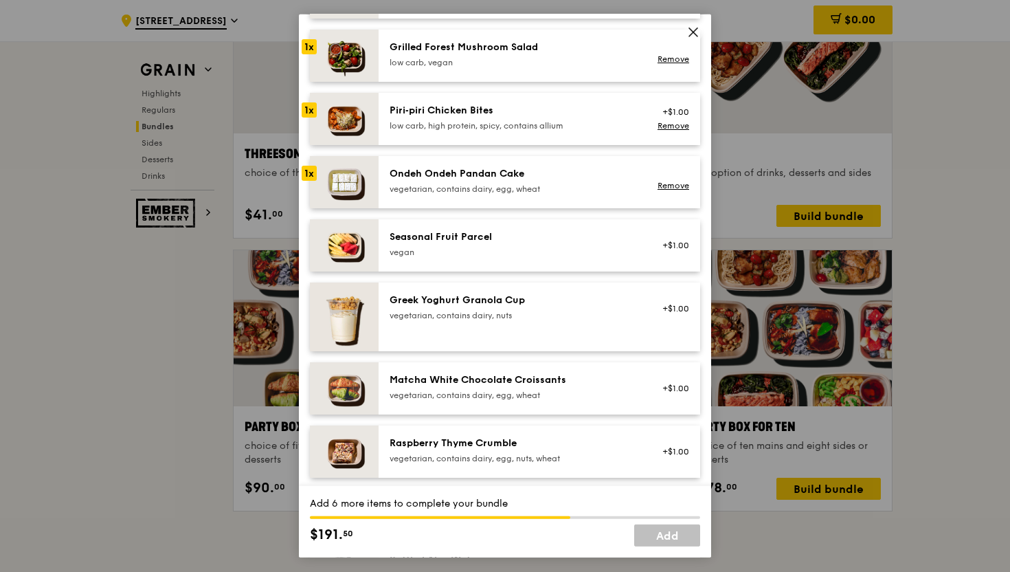
scroll to position [999, 0]
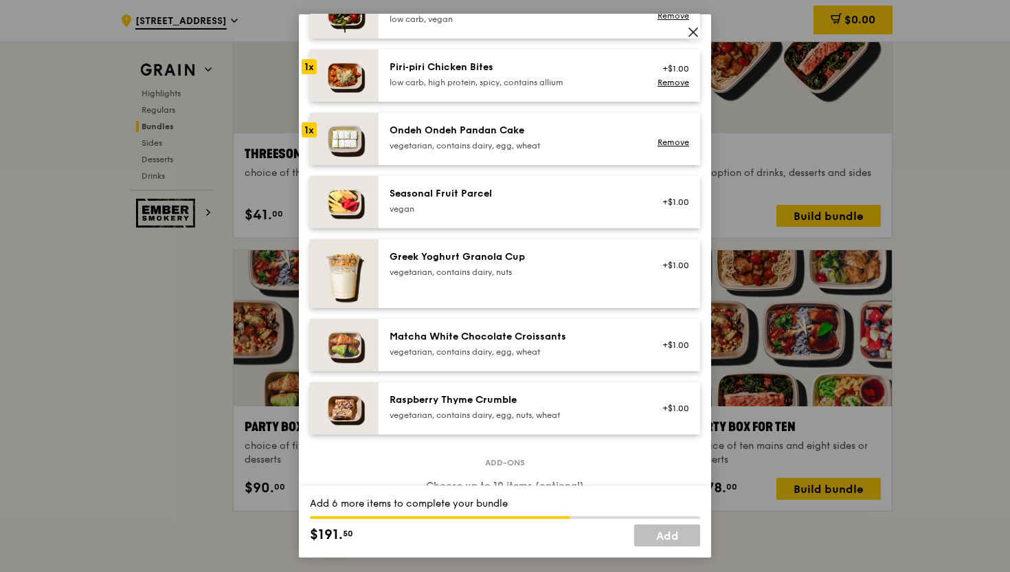
click at [357, 342] on img at bounding box center [344, 345] width 69 height 52
click at [355, 399] on img at bounding box center [344, 408] width 69 height 52
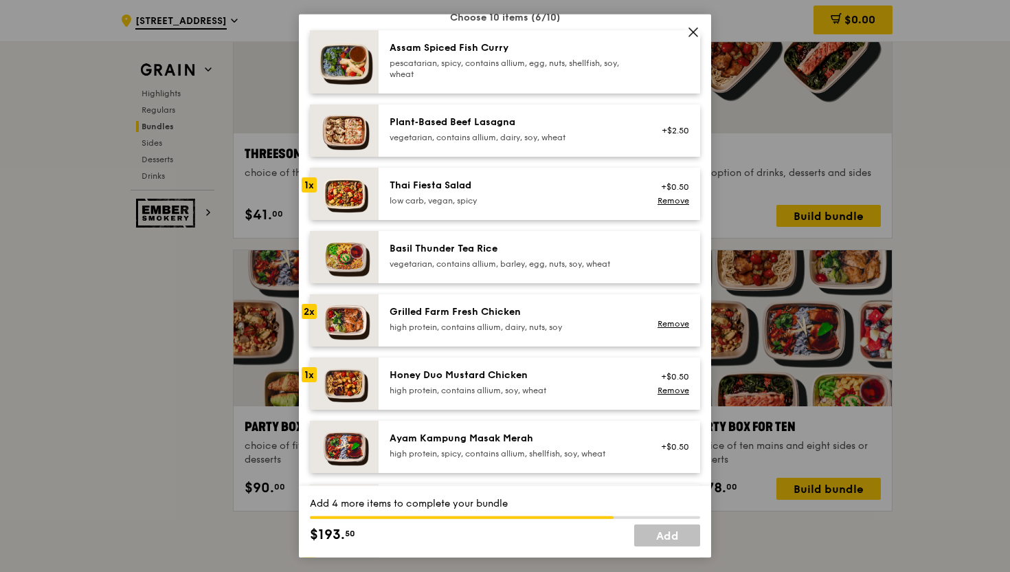
scroll to position [181, 0]
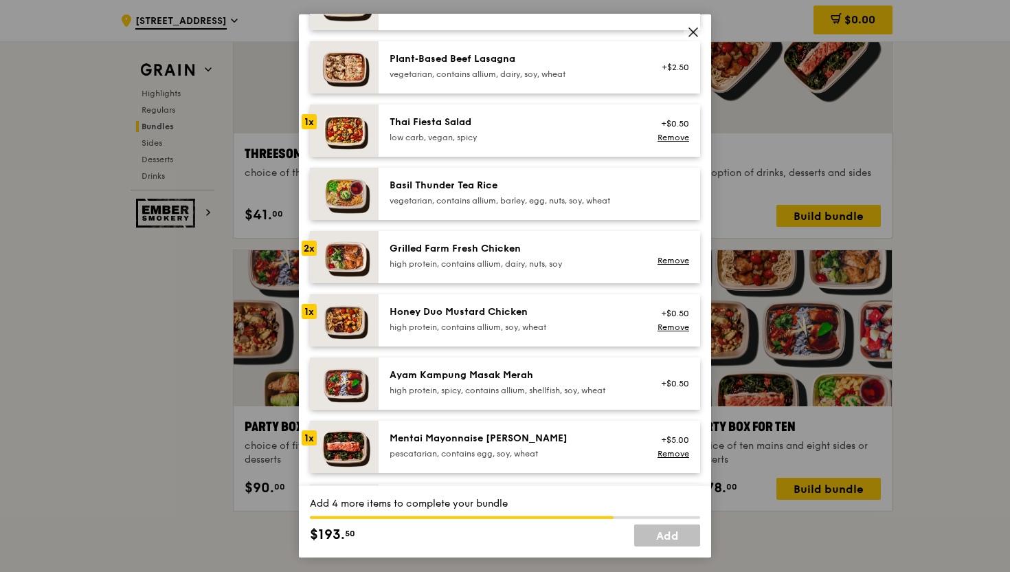
click at [349, 319] on img at bounding box center [344, 320] width 69 height 52
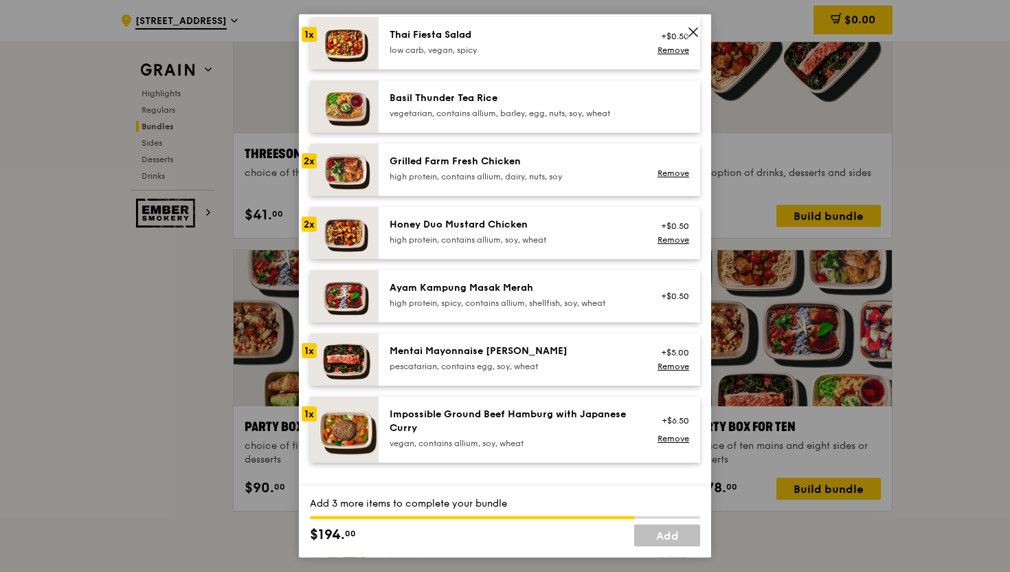
scroll to position [263, 0]
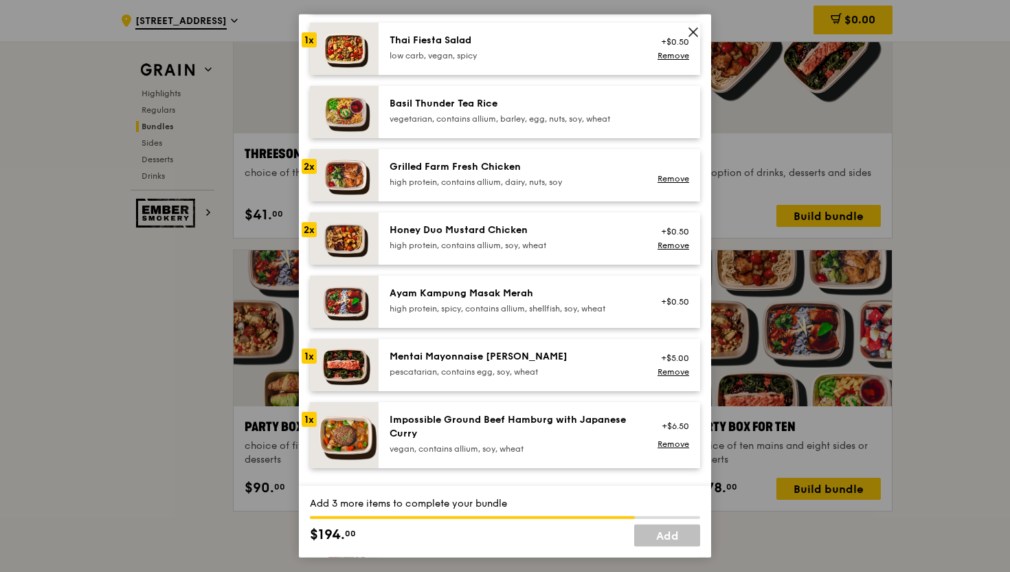
click at [504, 356] on div "Mentai Mayonnaise [PERSON_NAME]" at bounding box center [513, 357] width 247 height 14
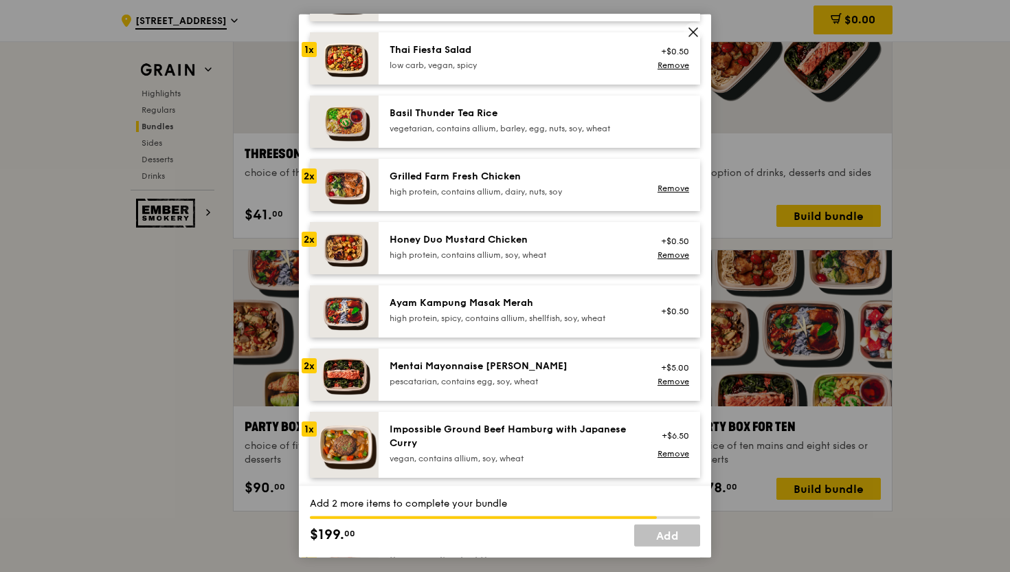
scroll to position [265, 0]
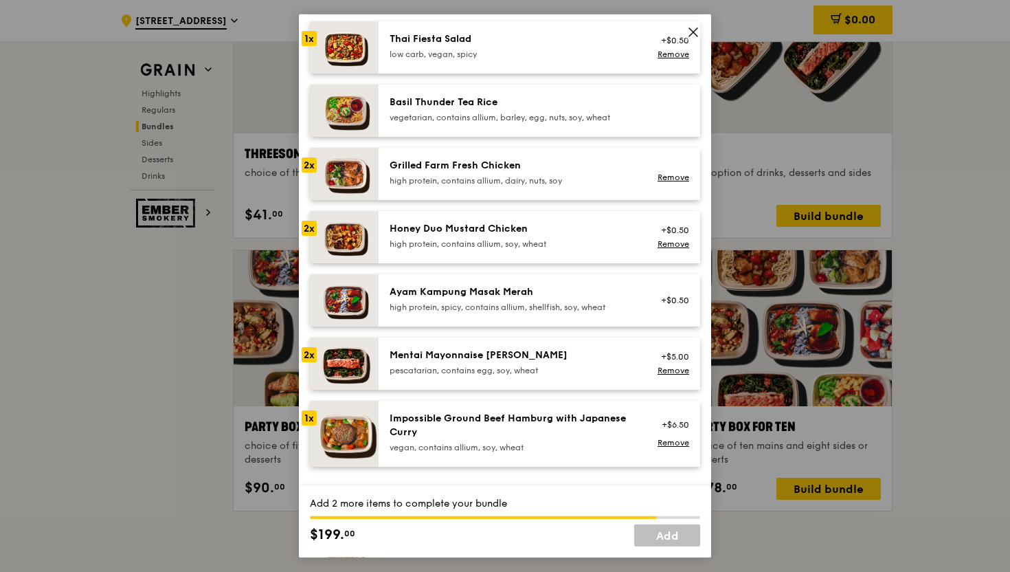
click at [358, 363] on img at bounding box center [344, 363] width 69 height 52
click at [361, 165] on img at bounding box center [344, 174] width 69 height 52
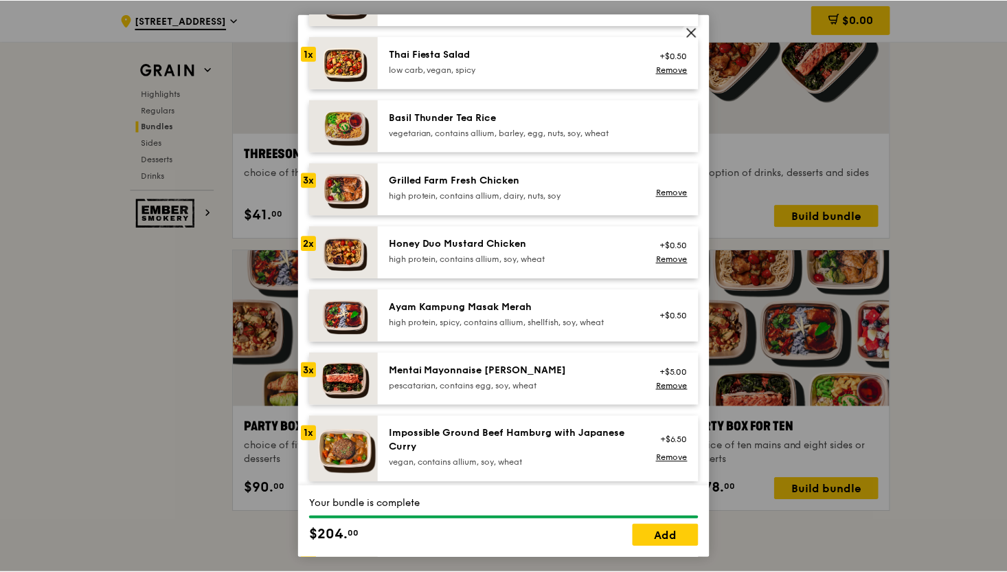
scroll to position [251, 0]
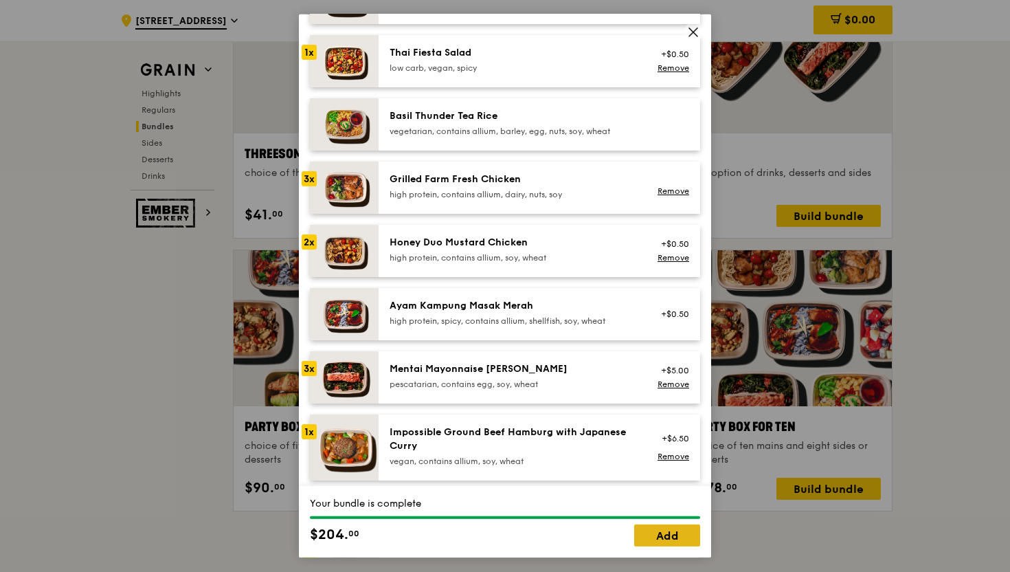
click at [653, 534] on link "Add" at bounding box center [667, 535] width 66 height 22
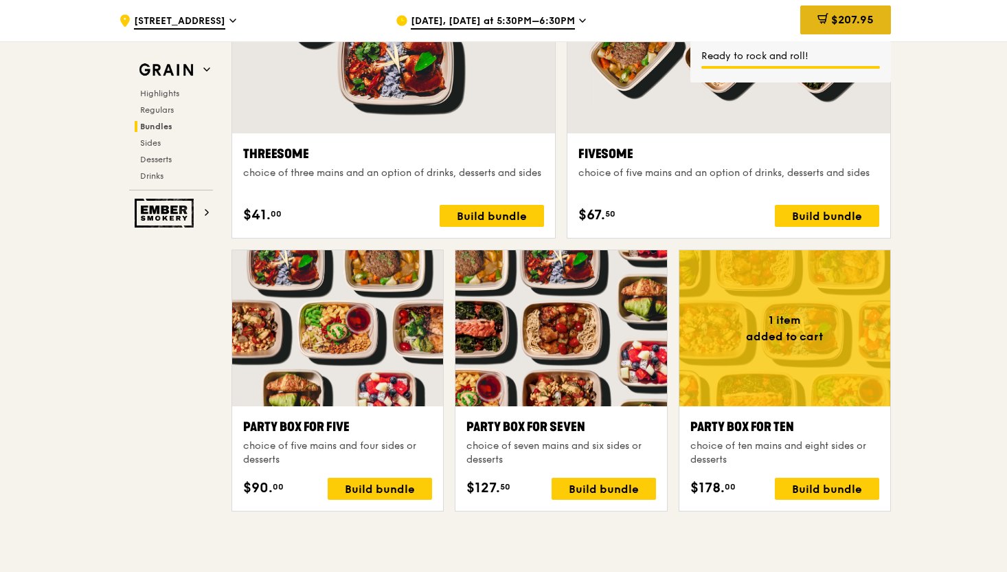
click at [821, 18] on icon at bounding box center [823, 18] width 11 height 11
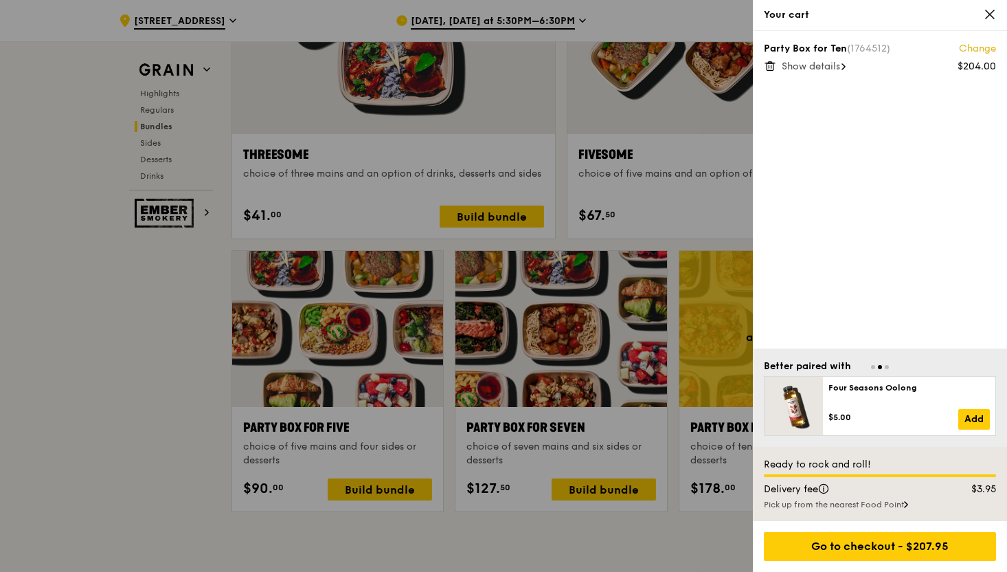
scroll to position [2577, 0]
click at [832, 65] on span "Show details" at bounding box center [811, 66] width 58 height 12
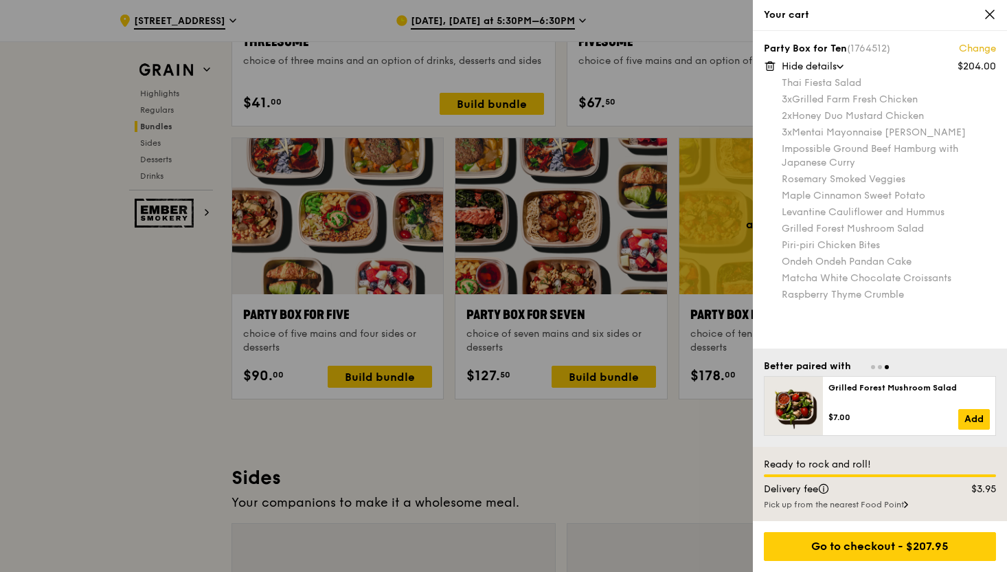
scroll to position [2696, 0]
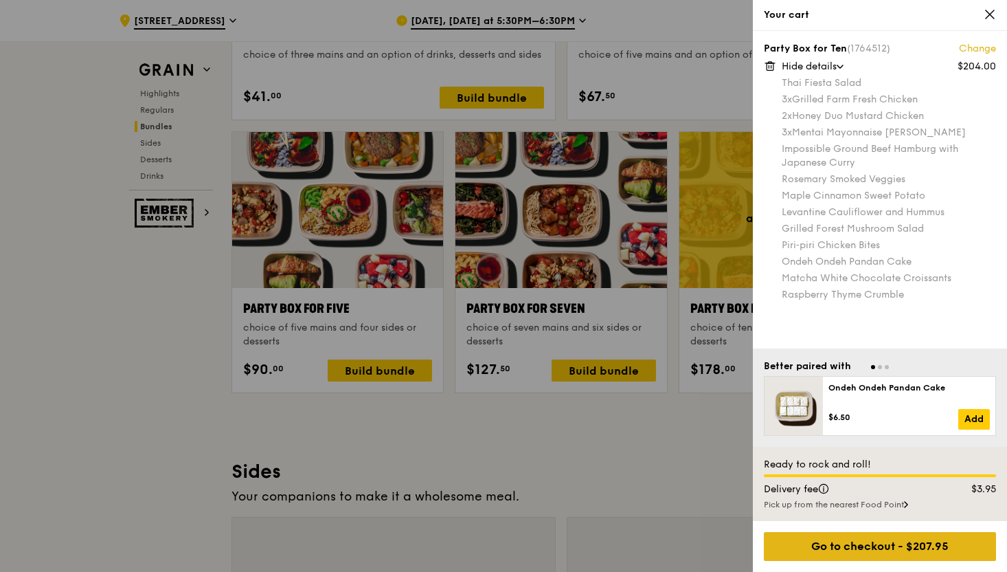
click at [844, 542] on div "Go to checkout - $207.95" at bounding box center [880, 546] width 232 height 29
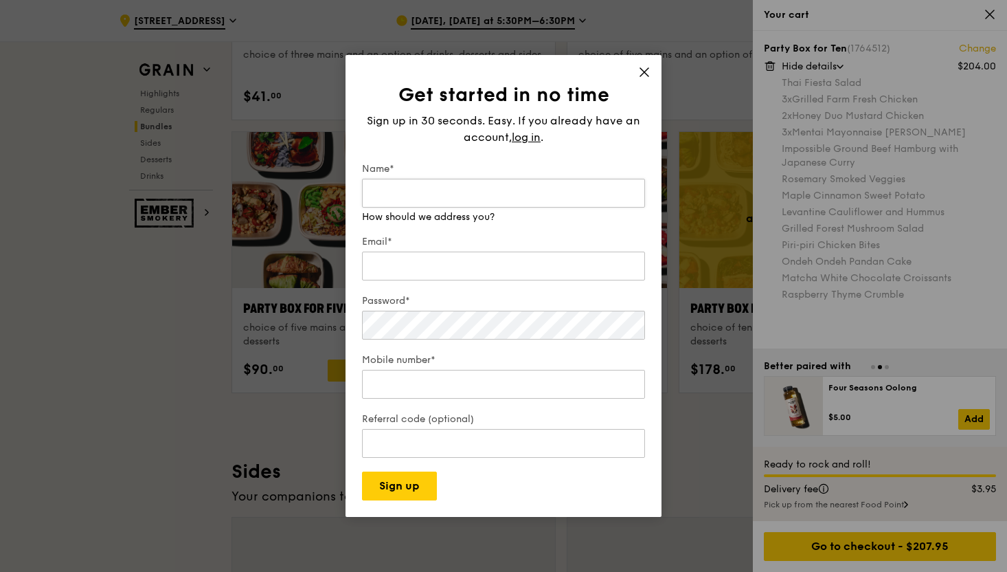
click at [432, 185] on input "Name*" at bounding box center [503, 193] width 283 height 29
type input "Glen"
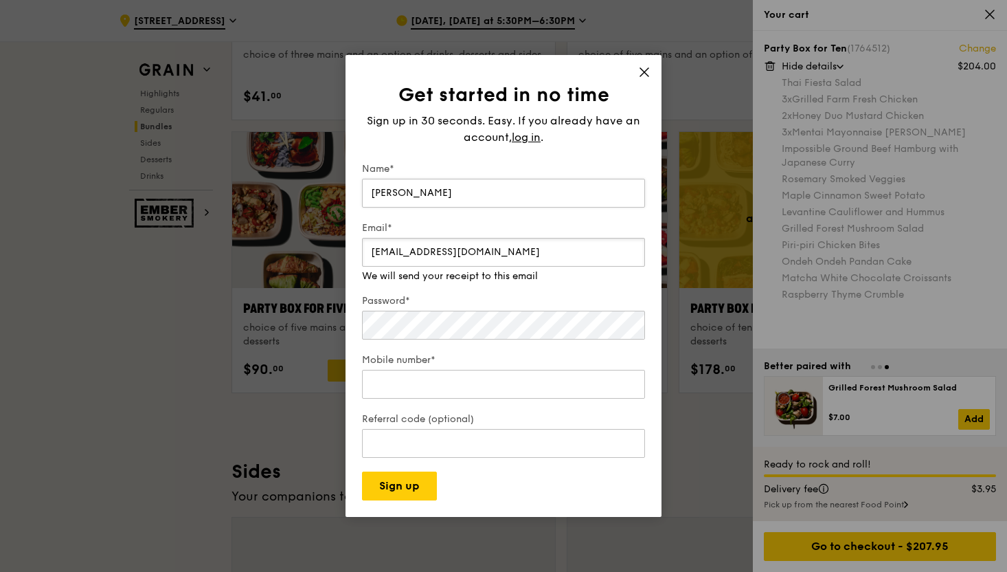
type input "glen_chia@hotmail.com"
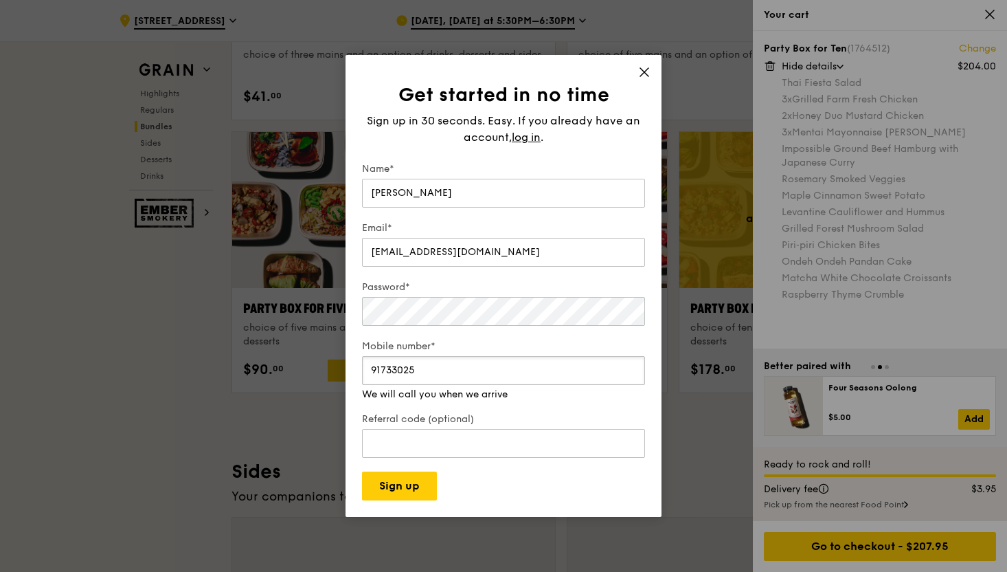
type input "91733025"
click at [386, 410] on form "Name* Glen Email* glen_chia@hotmail.com Password* Mobile number* 91733025 We wi…" at bounding box center [503, 331] width 283 height 338
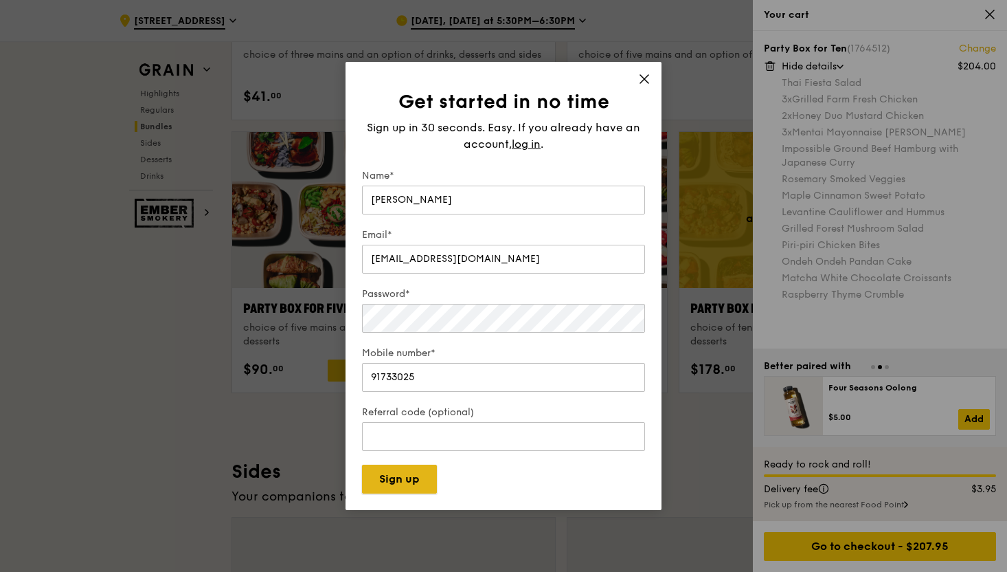
click at [390, 477] on button "Sign up" at bounding box center [399, 479] width 75 height 29
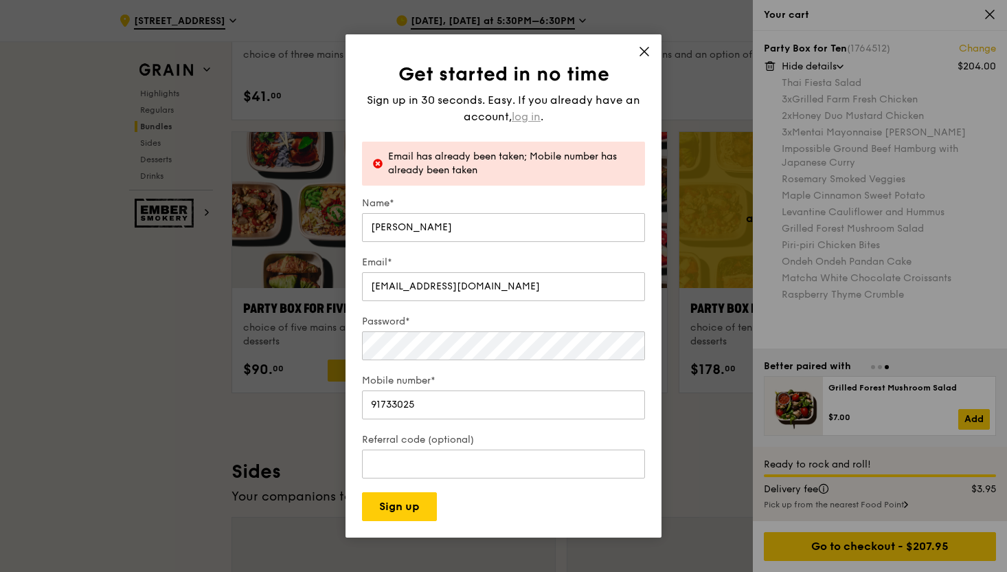
click at [530, 117] on span "log in" at bounding box center [526, 117] width 29 height 16
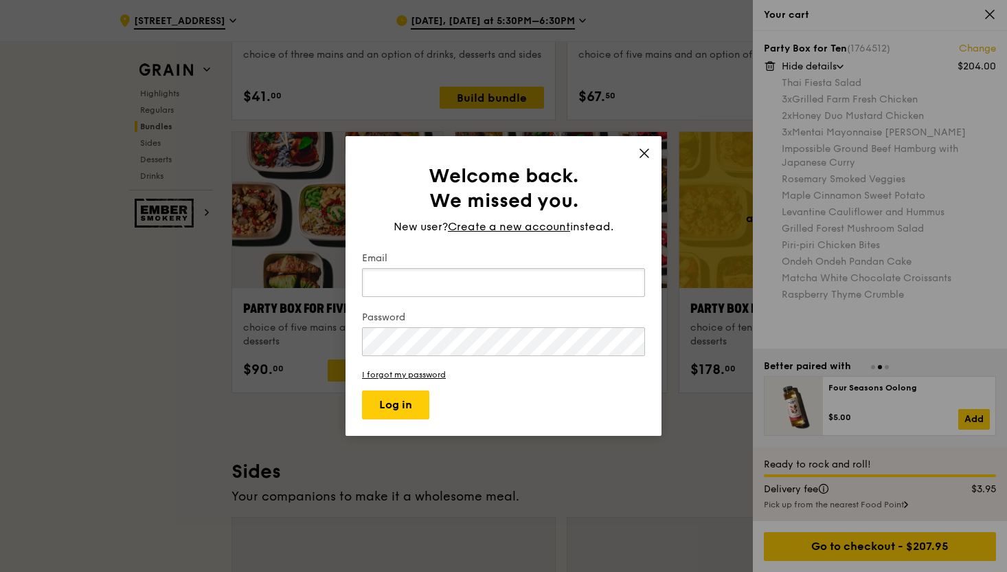
click at [449, 287] on input "Email" at bounding box center [503, 282] width 283 height 29
type input "glen_chia@hotmail.com"
click at [362, 390] on button "Log in" at bounding box center [395, 404] width 67 height 29
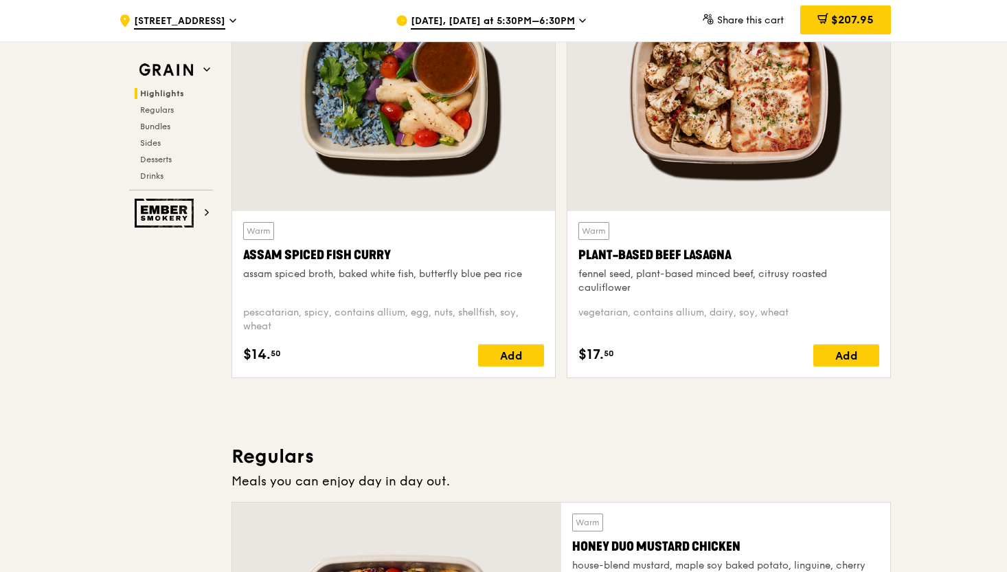
scroll to position [407, 0]
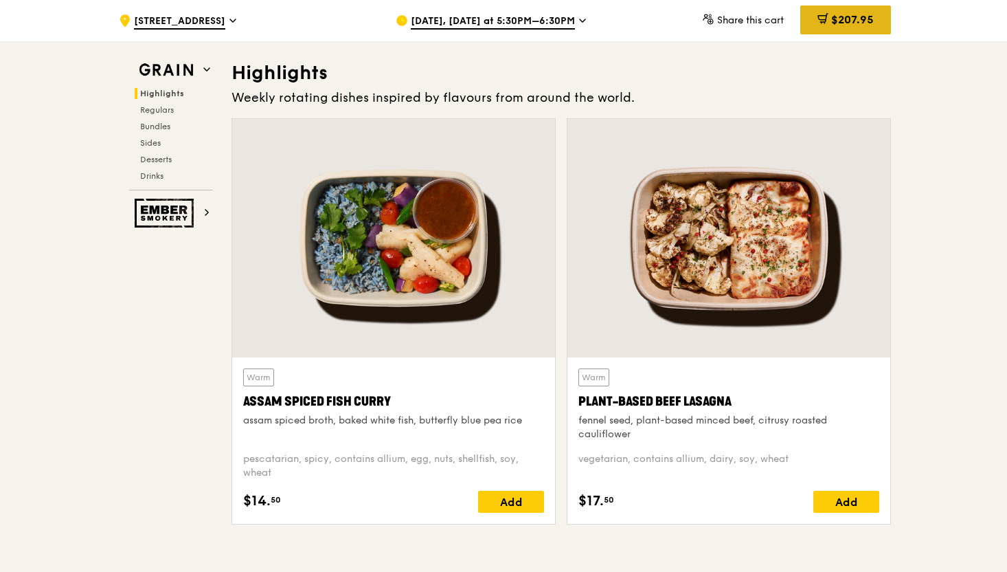
click at [832, 23] on span "$207.95" at bounding box center [853, 19] width 43 height 13
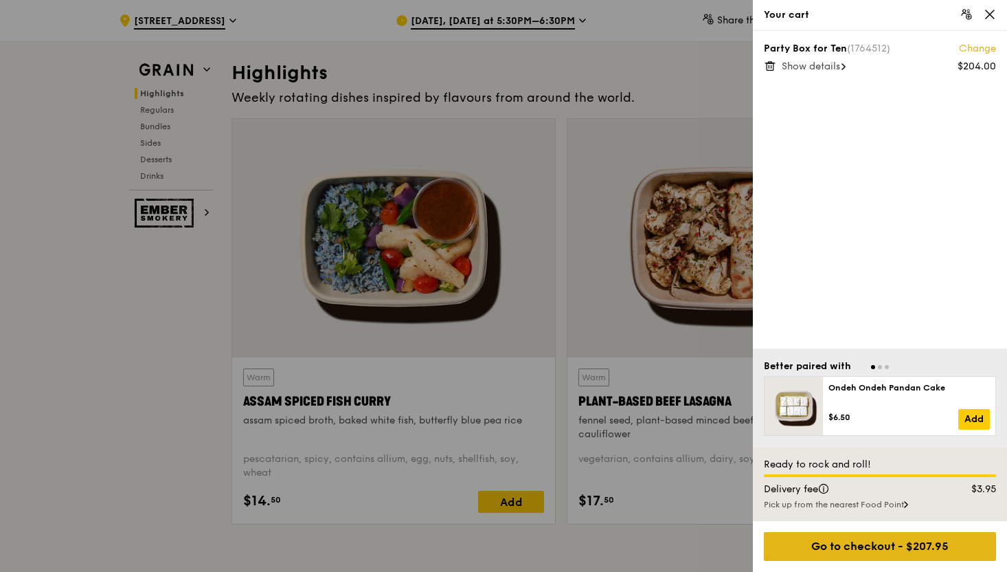
click at [854, 548] on div "Go to checkout - $207.95" at bounding box center [880, 546] width 232 height 29
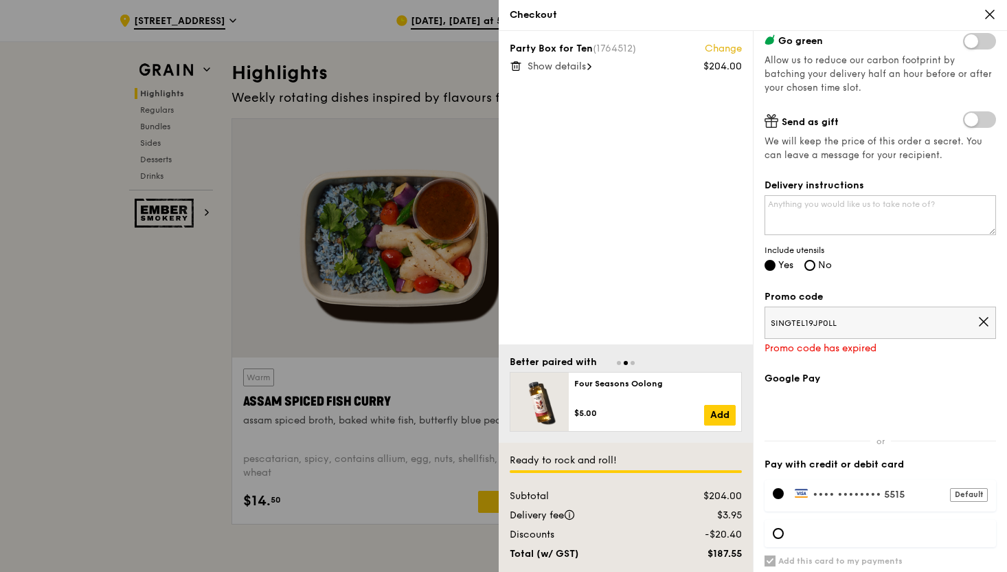
scroll to position [254, 0]
click at [982, 321] on icon at bounding box center [984, 320] width 8 height 8
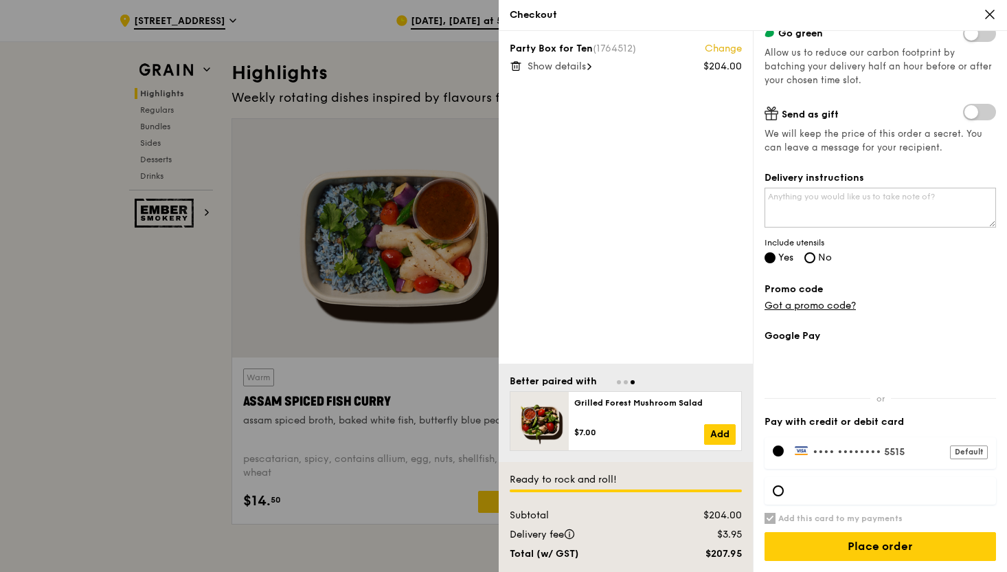
scroll to position [259, 0]
click at [919, 449] on label "•••• •••• •••• 5515 Default" at bounding box center [891, 452] width 193 height 12
click at [963, 455] on div "Default" at bounding box center [969, 453] width 38 height 14
click at [869, 451] on label "•••• •••• •••• 5515 Default" at bounding box center [891, 452] width 193 height 12
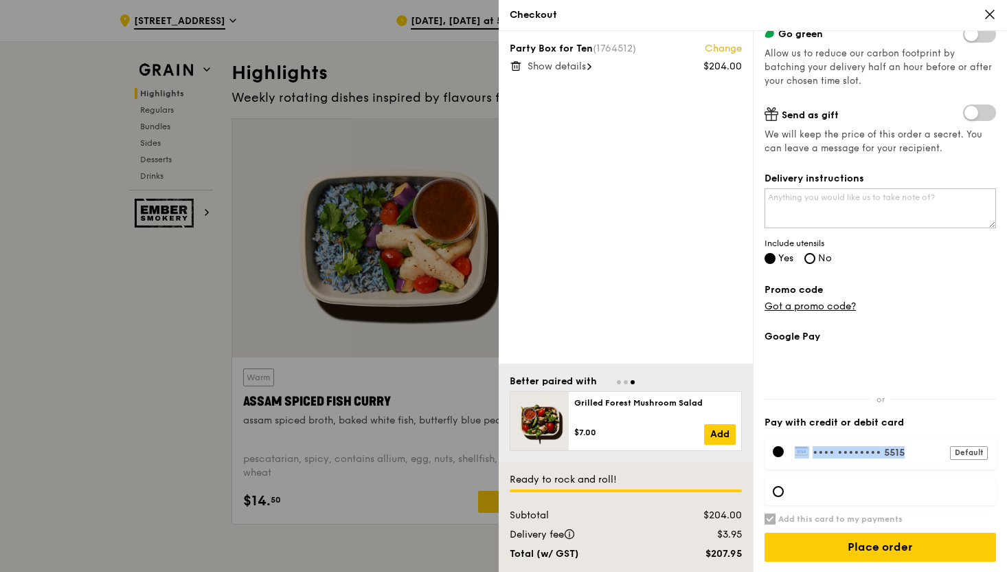
click at [869, 451] on label "•••• •••• •••• 5515 Default" at bounding box center [891, 452] width 193 height 12
click at [848, 435] on div "•••• •••• •••• 5515 Default" at bounding box center [881, 472] width 232 height 84
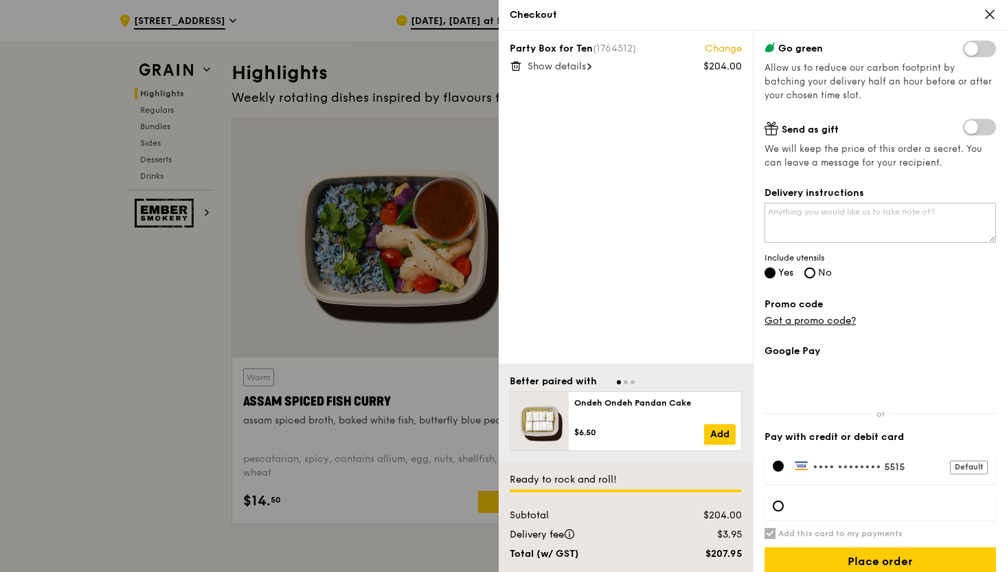
scroll to position [260, 0]
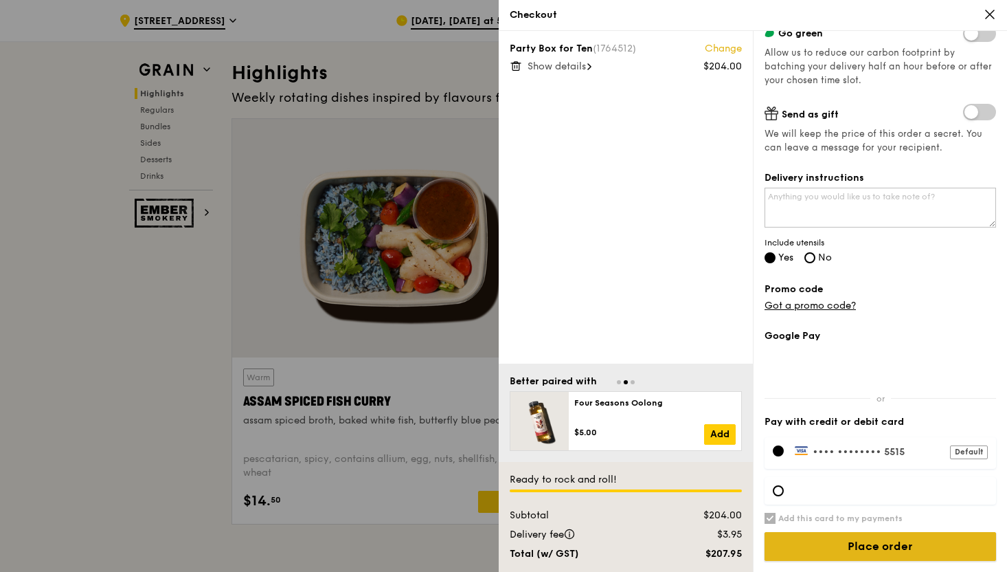
click at [827, 544] on input "Place order" at bounding box center [881, 546] width 232 height 29
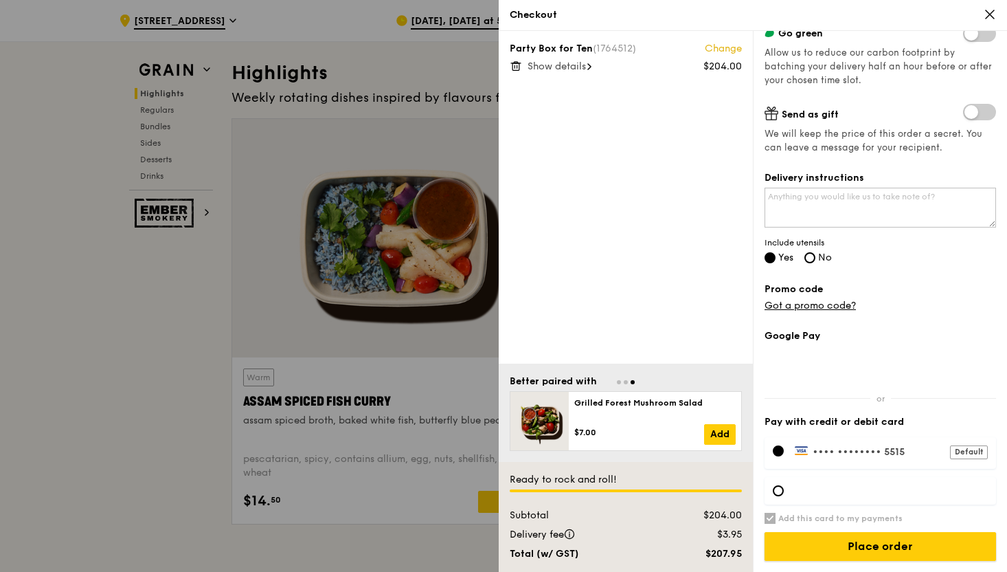
scroll to position [0, 0]
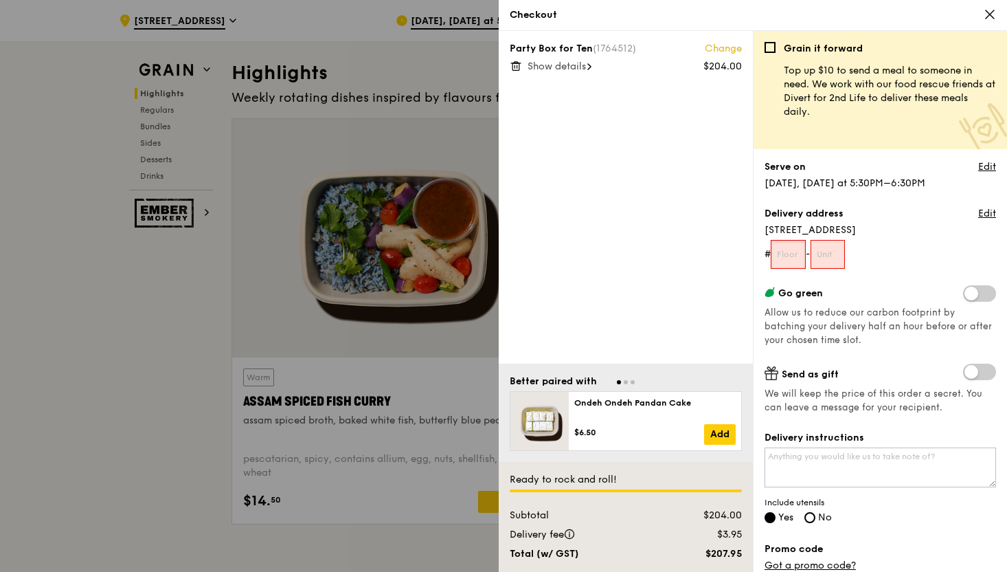
click at [801, 256] on input "text" at bounding box center [788, 254] width 35 height 29
click at [884, 248] on form "# -" at bounding box center [881, 254] width 232 height 29
click at [981, 256] on form "# -" at bounding box center [881, 254] width 232 height 29
click at [798, 252] on input "text" at bounding box center [788, 254] width 35 height 29
type input "0"
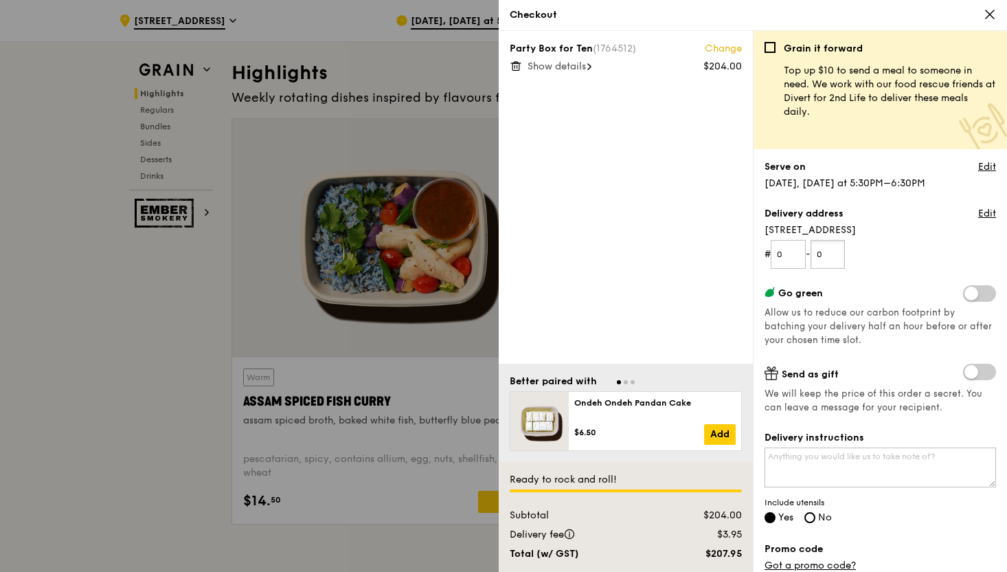
type input "0"
click at [873, 258] on form "# 0 - 0" at bounding box center [881, 254] width 232 height 29
click at [772, 258] on form "# 0 - 0" at bounding box center [881, 254] width 232 height 29
click at [784, 258] on input "0" at bounding box center [788, 254] width 35 height 29
type input "-"
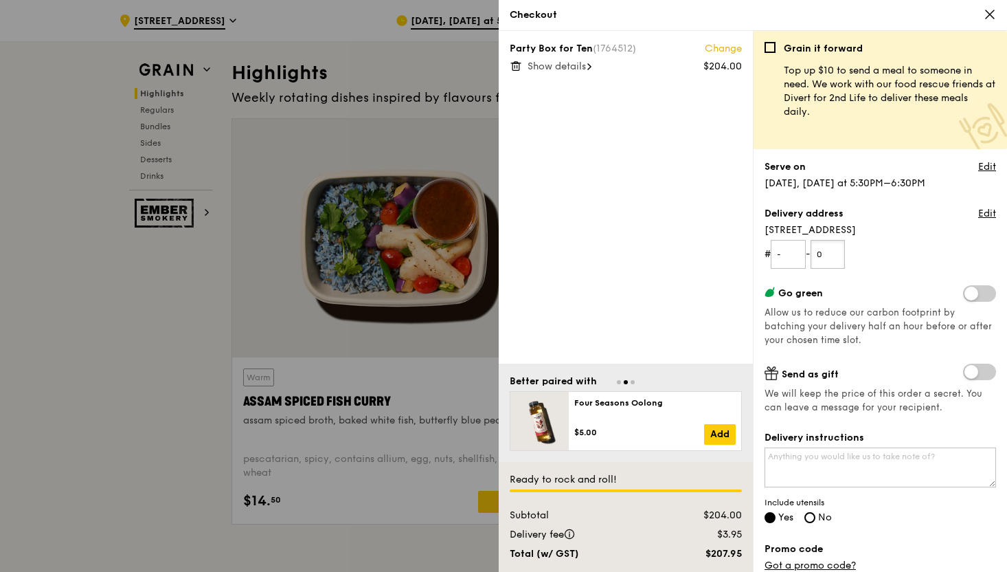
click at [836, 259] on input "0" at bounding box center [828, 254] width 35 height 29
type input "-"
click at [873, 260] on form "# - - -" at bounding box center [881, 254] width 232 height 29
click at [987, 216] on link "Edit" at bounding box center [988, 214] width 18 height 14
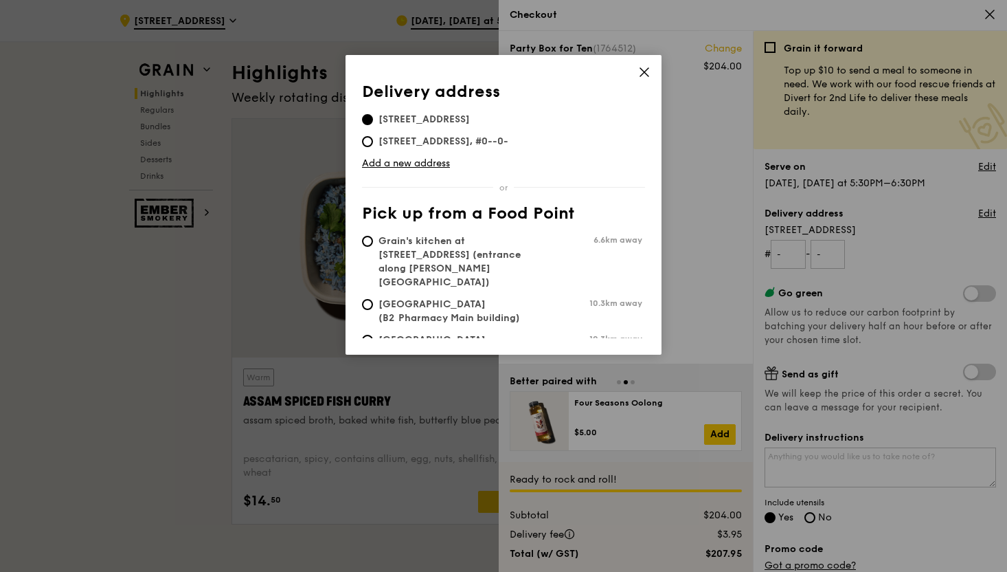
click at [649, 69] on icon at bounding box center [644, 72] width 12 height 12
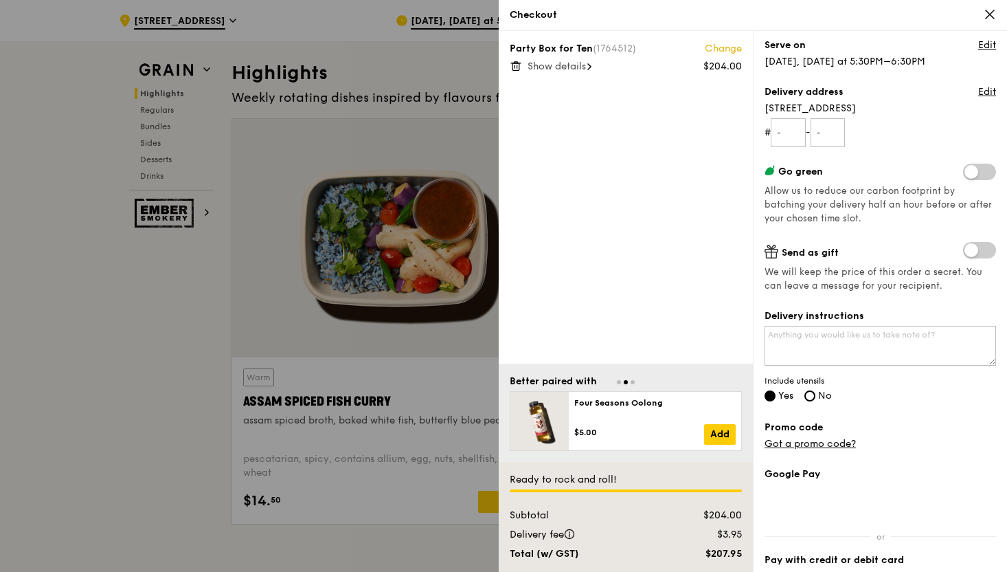
scroll to position [260, 0]
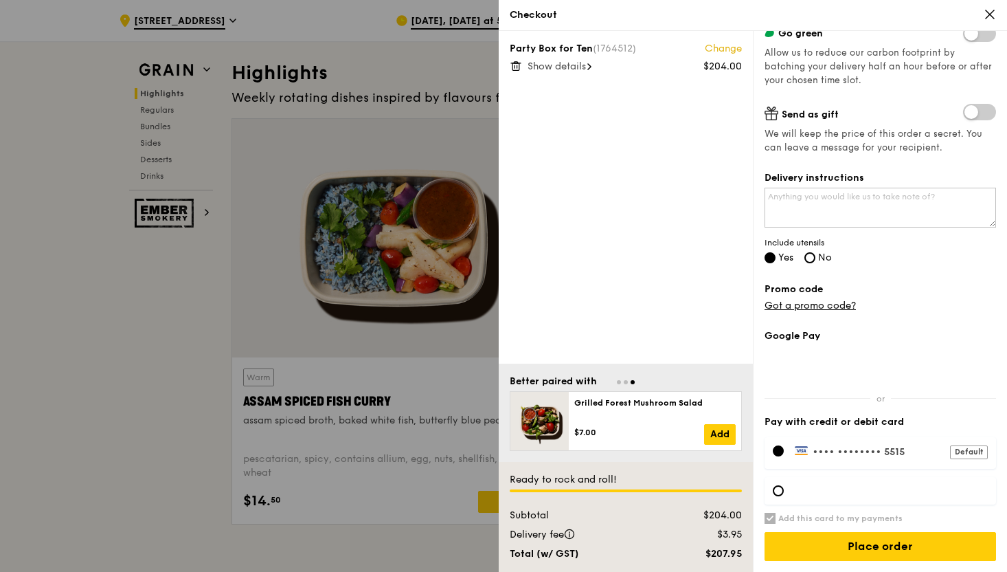
click at [946, 421] on label "Pay with credit or debit card" at bounding box center [881, 422] width 232 height 14
click at [902, 445] on label "•••• •••• •••• 5515 Default" at bounding box center [891, 451] width 193 height 12
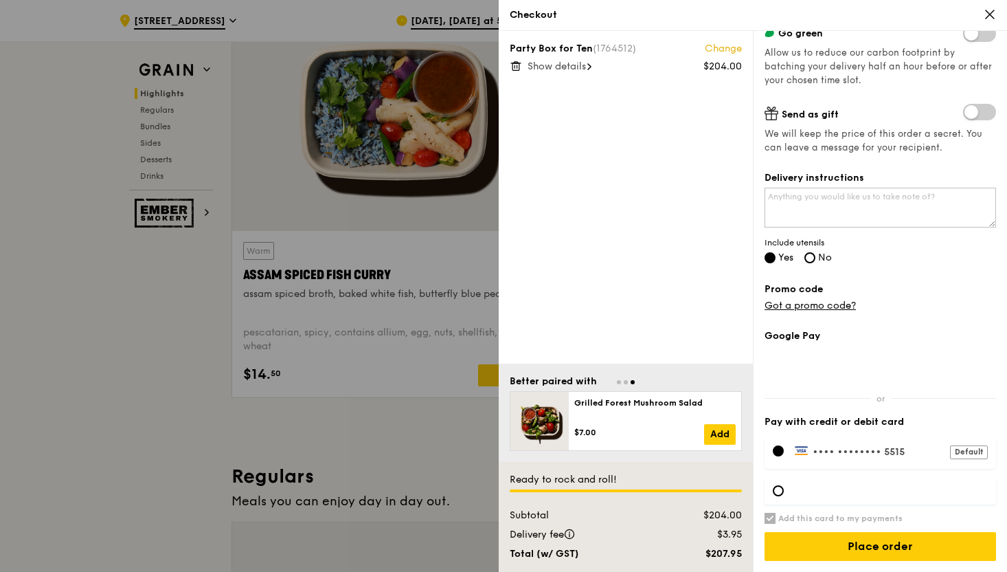
scroll to position [534, 0]
click at [879, 546] on input "Place order" at bounding box center [881, 546] width 232 height 29
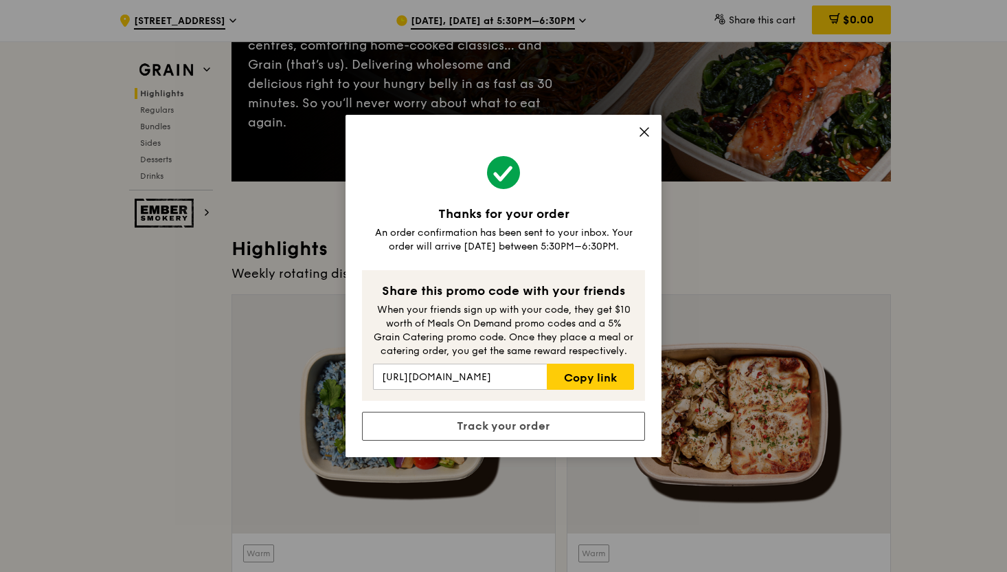
scroll to position [201, 0]
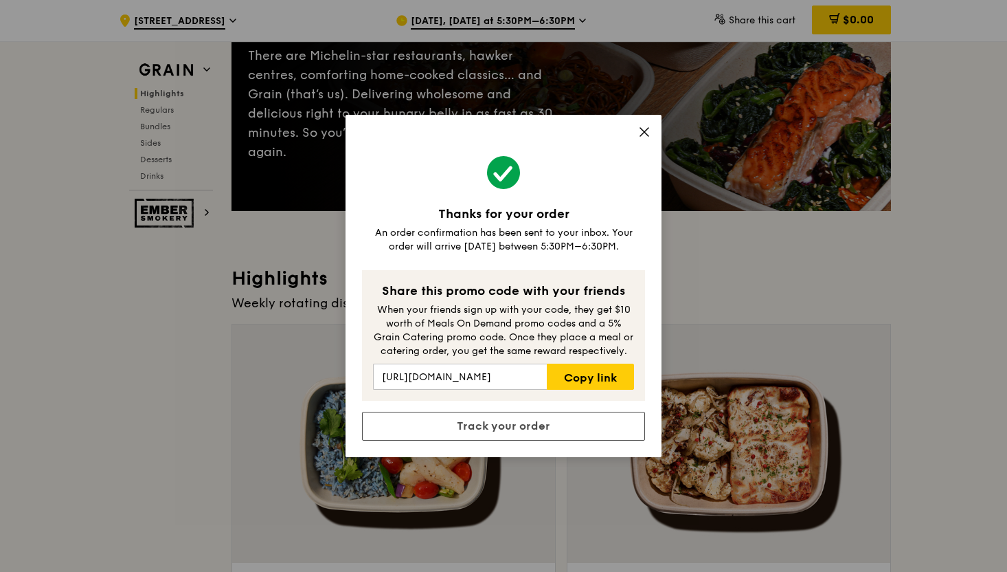
click at [645, 132] on icon at bounding box center [644, 132] width 8 height 8
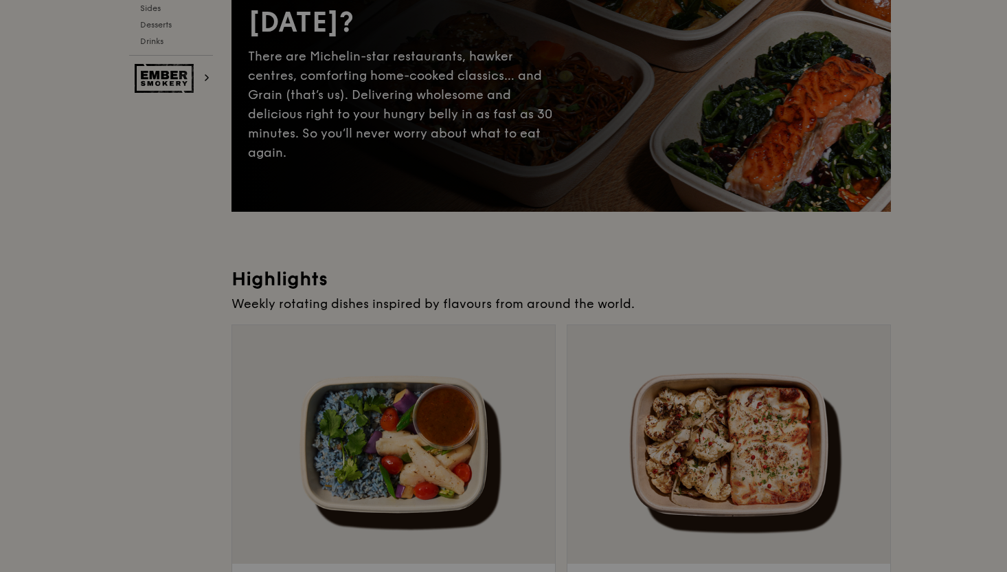
scroll to position [0, 0]
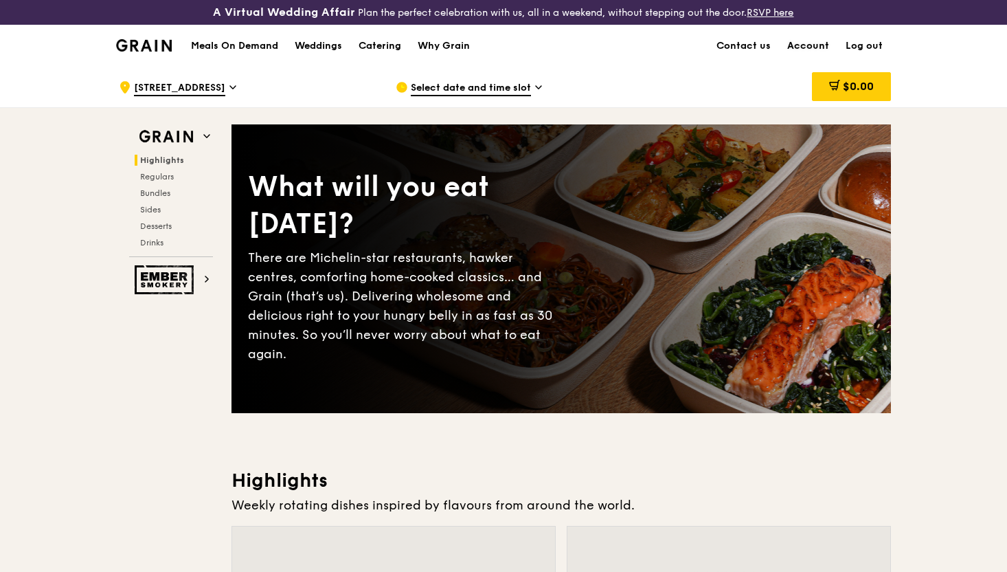
click at [796, 46] on link "Account" at bounding box center [808, 45] width 58 height 41
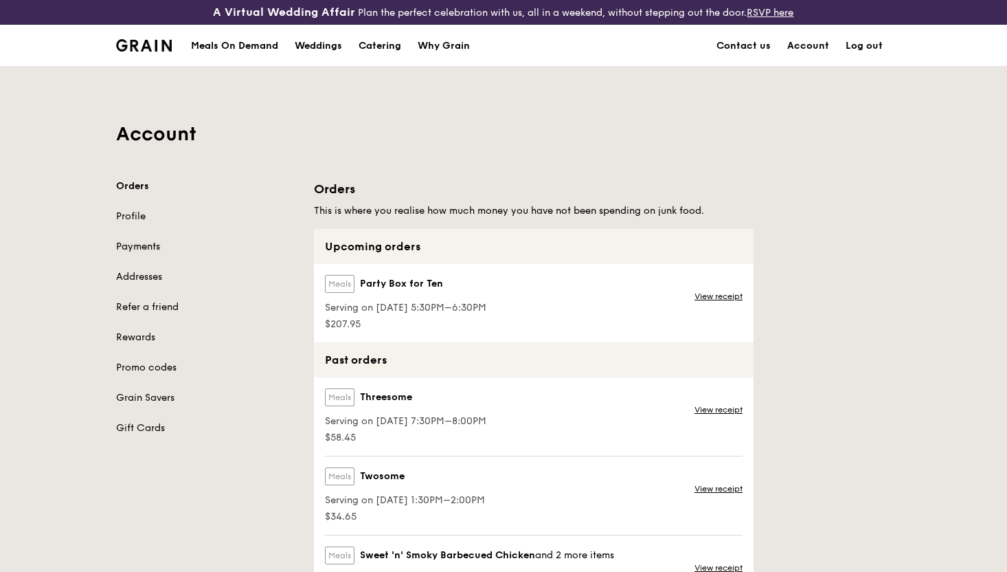
click at [153, 245] on link "Payments" at bounding box center [206, 247] width 181 height 14
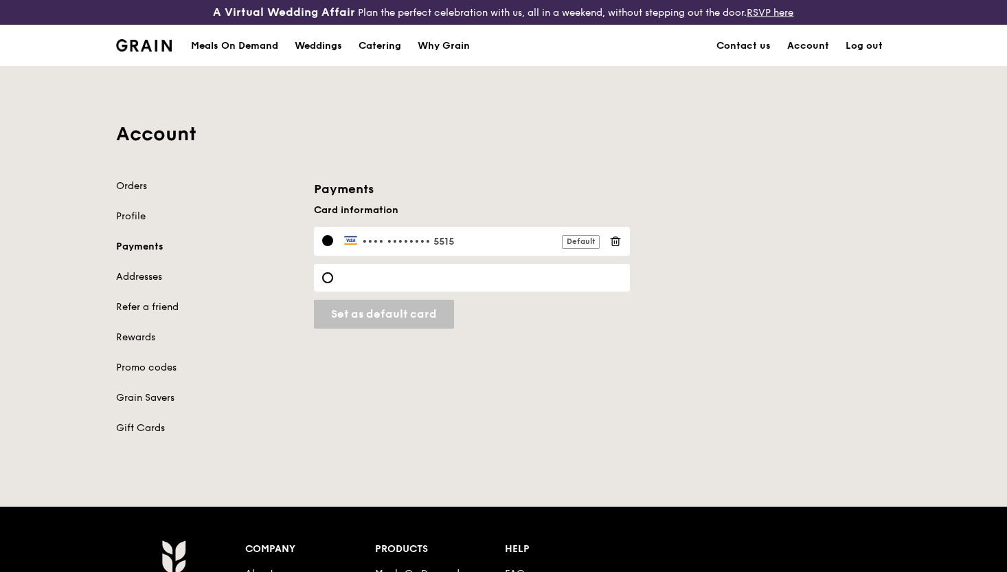
click at [534, 238] on label "•••• •••• •••• 5515 Default" at bounding box center [472, 241] width 256 height 12
click at [324, 240] on div at bounding box center [327, 240] width 11 height 11
click at [145, 184] on link "Orders" at bounding box center [206, 186] width 181 height 14
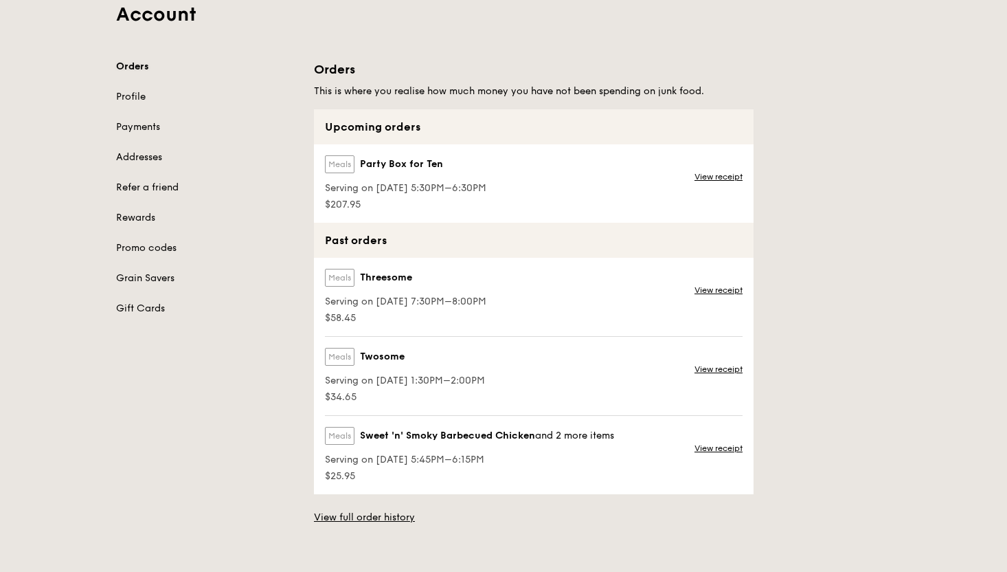
scroll to position [96, 0]
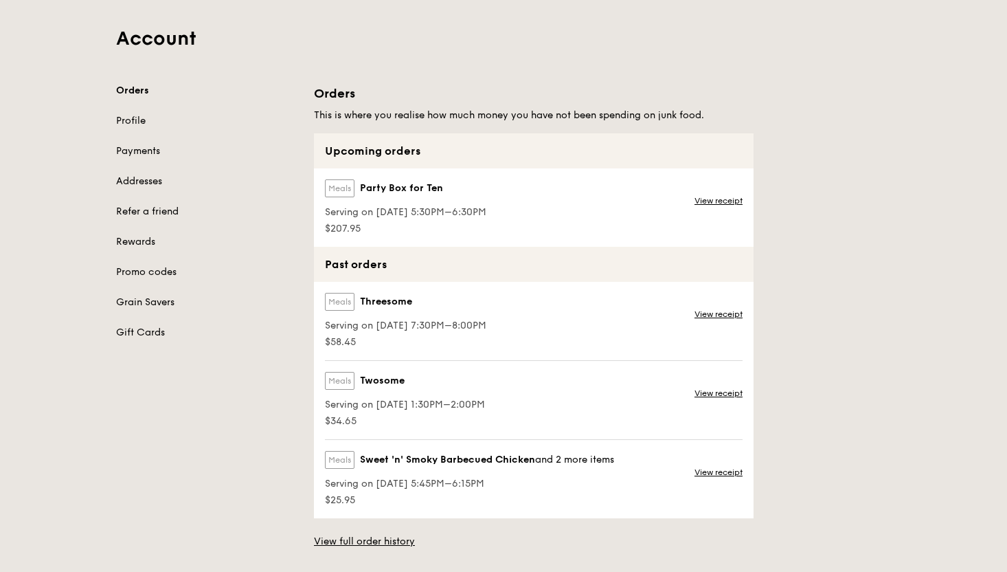
click at [371, 187] on span "Party Box for Ten" at bounding box center [401, 188] width 83 height 14
click at [340, 187] on label "Meals" at bounding box center [340, 188] width 30 height 18
click at [733, 203] on link "View receipt" at bounding box center [719, 200] width 48 height 11
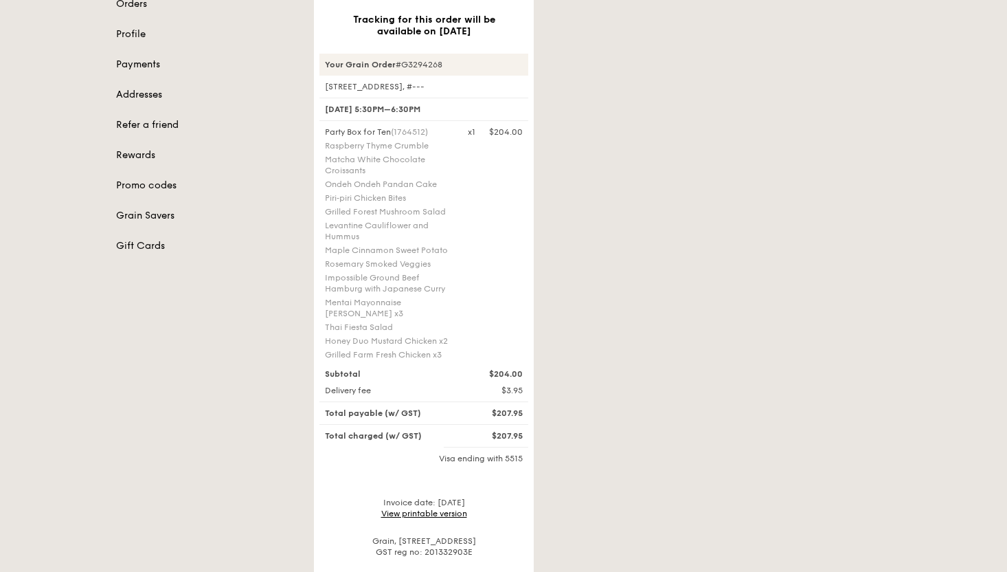
scroll to position [197, 0]
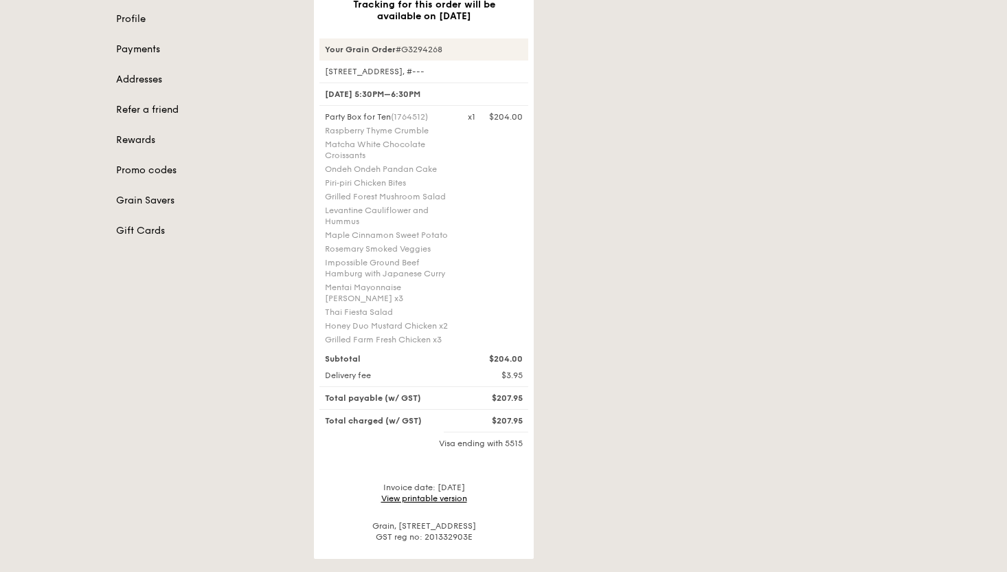
click at [403, 500] on link "View printable version" at bounding box center [424, 498] width 86 height 10
